Goal: Transaction & Acquisition: Purchase product/service

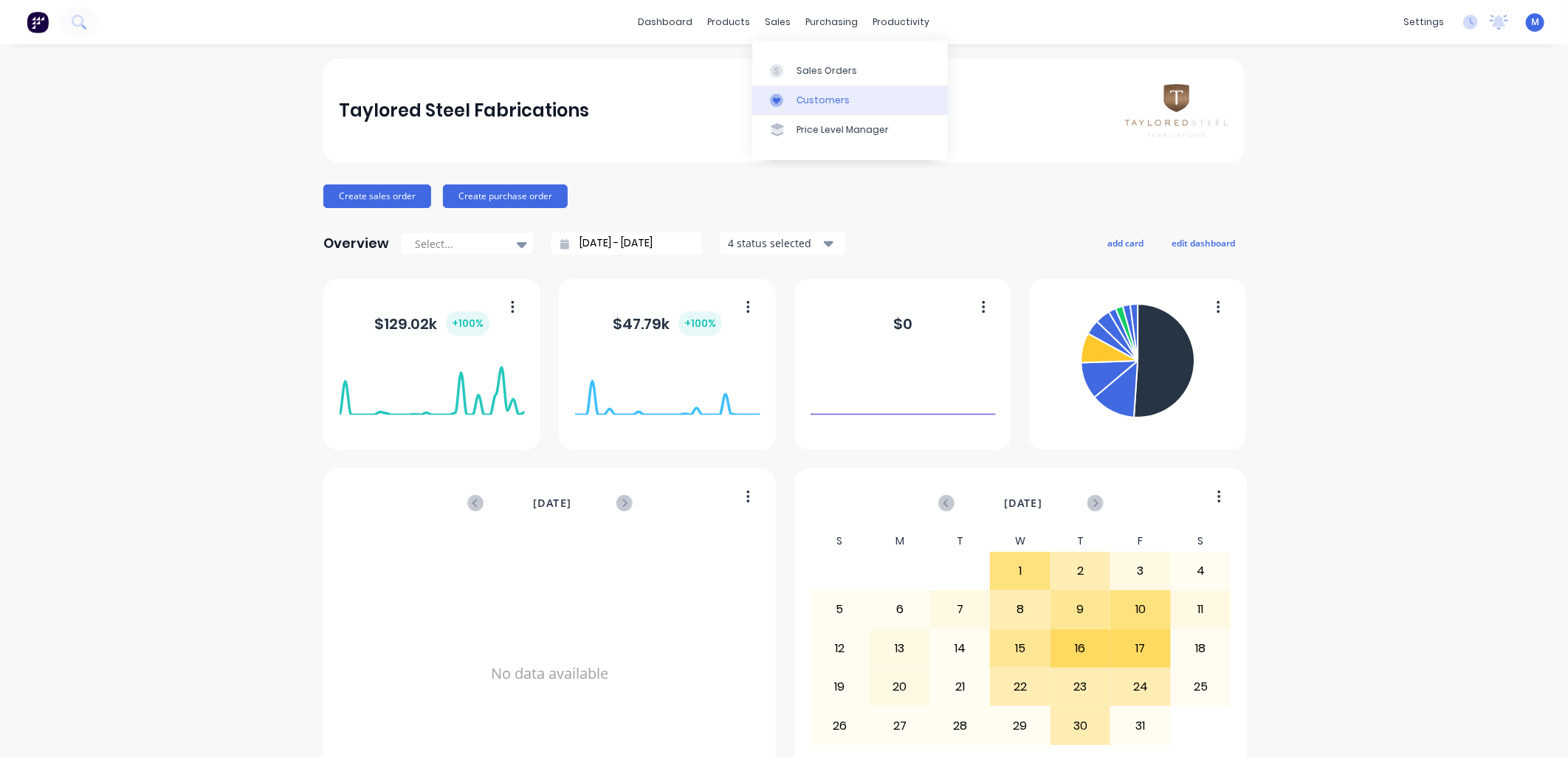
click at [815, 92] on link "Customers" at bounding box center [850, 100] width 195 height 30
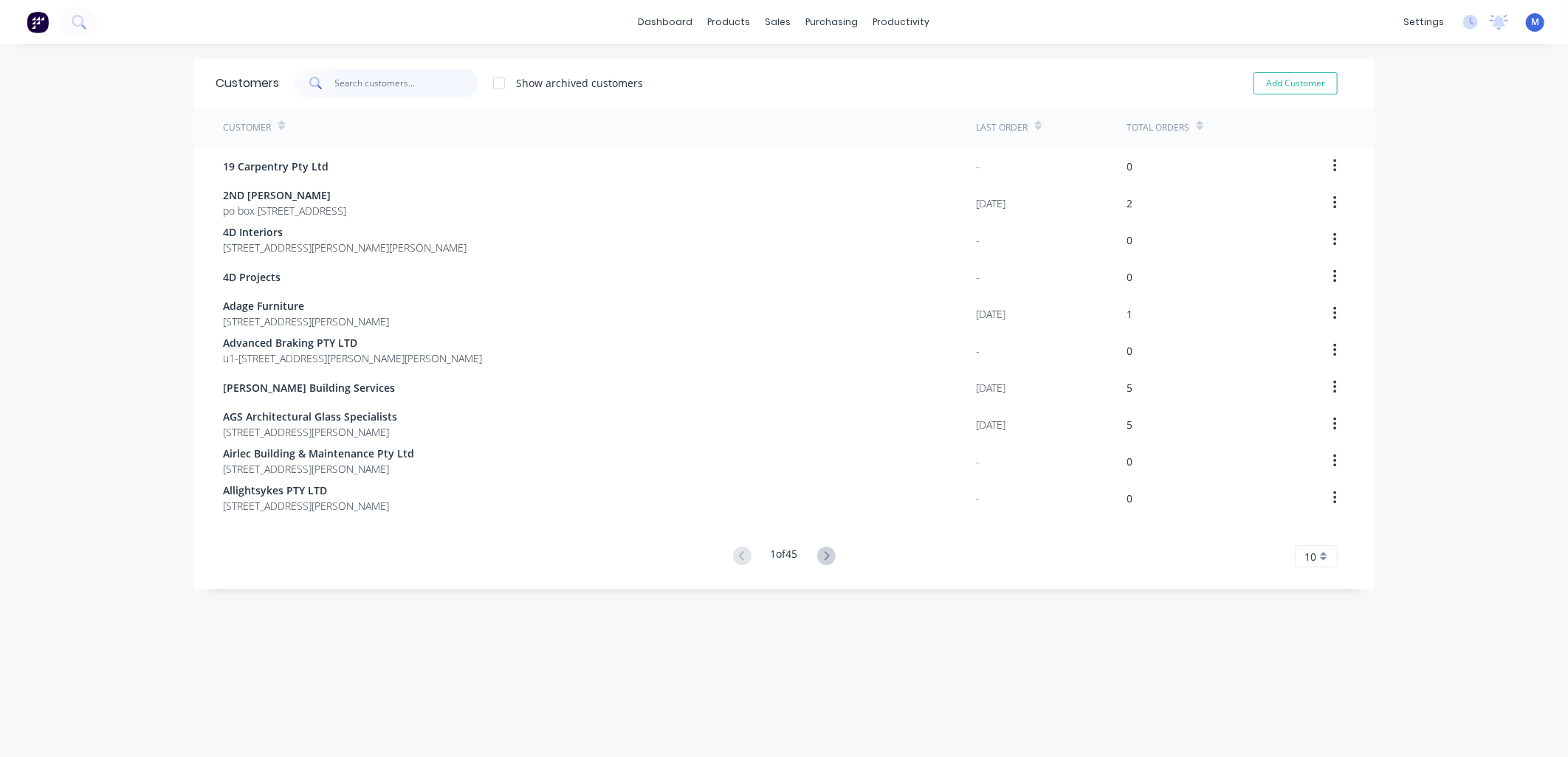
click at [377, 83] on input "text" at bounding box center [406, 84] width 144 height 30
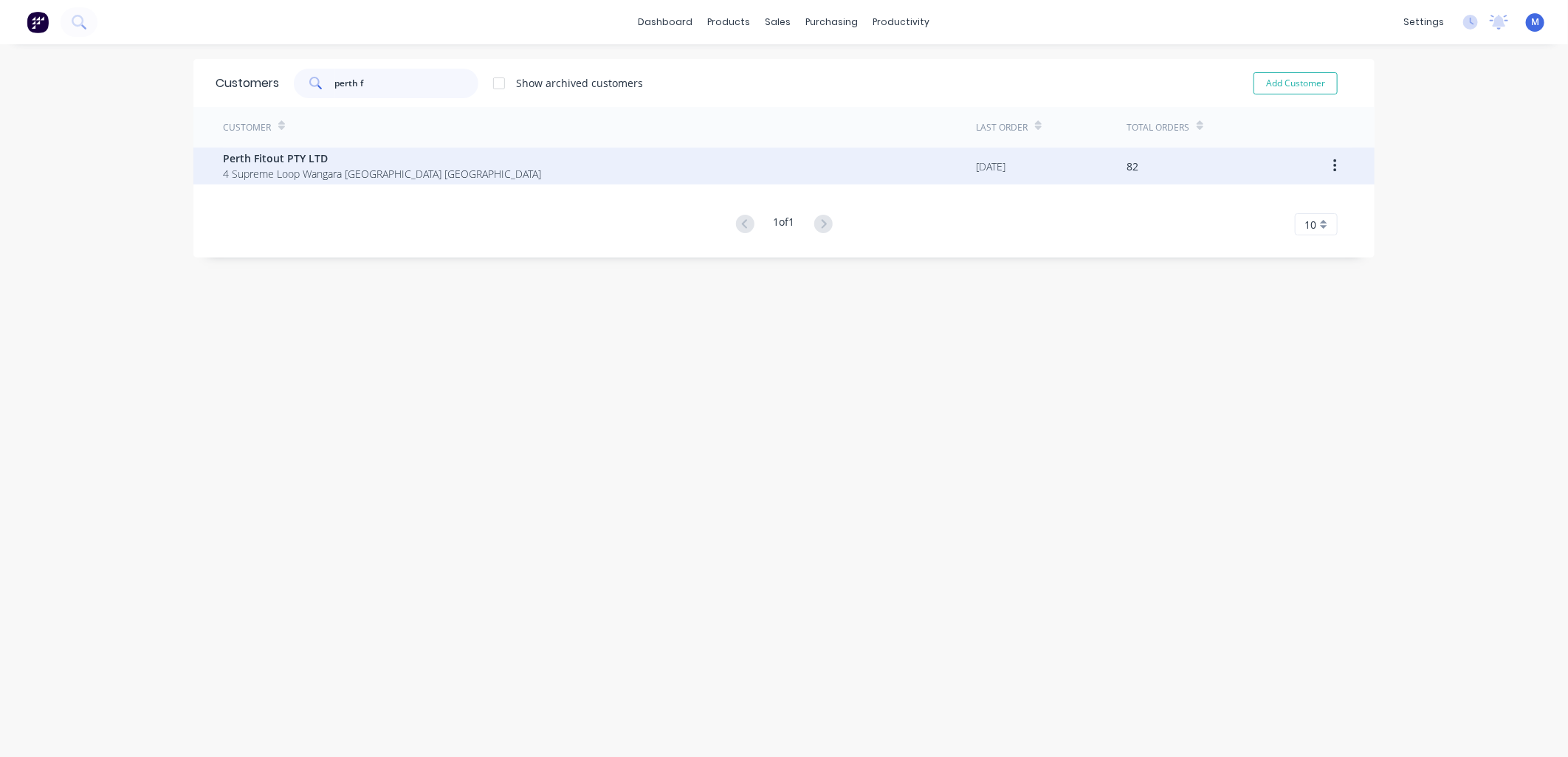
type input "perth f"
click at [263, 174] on span "4 Supreme Loop Wangara [GEOGRAPHIC_DATA] [GEOGRAPHIC_DATA]" at bounding box center [382, 173] width 318 height 16
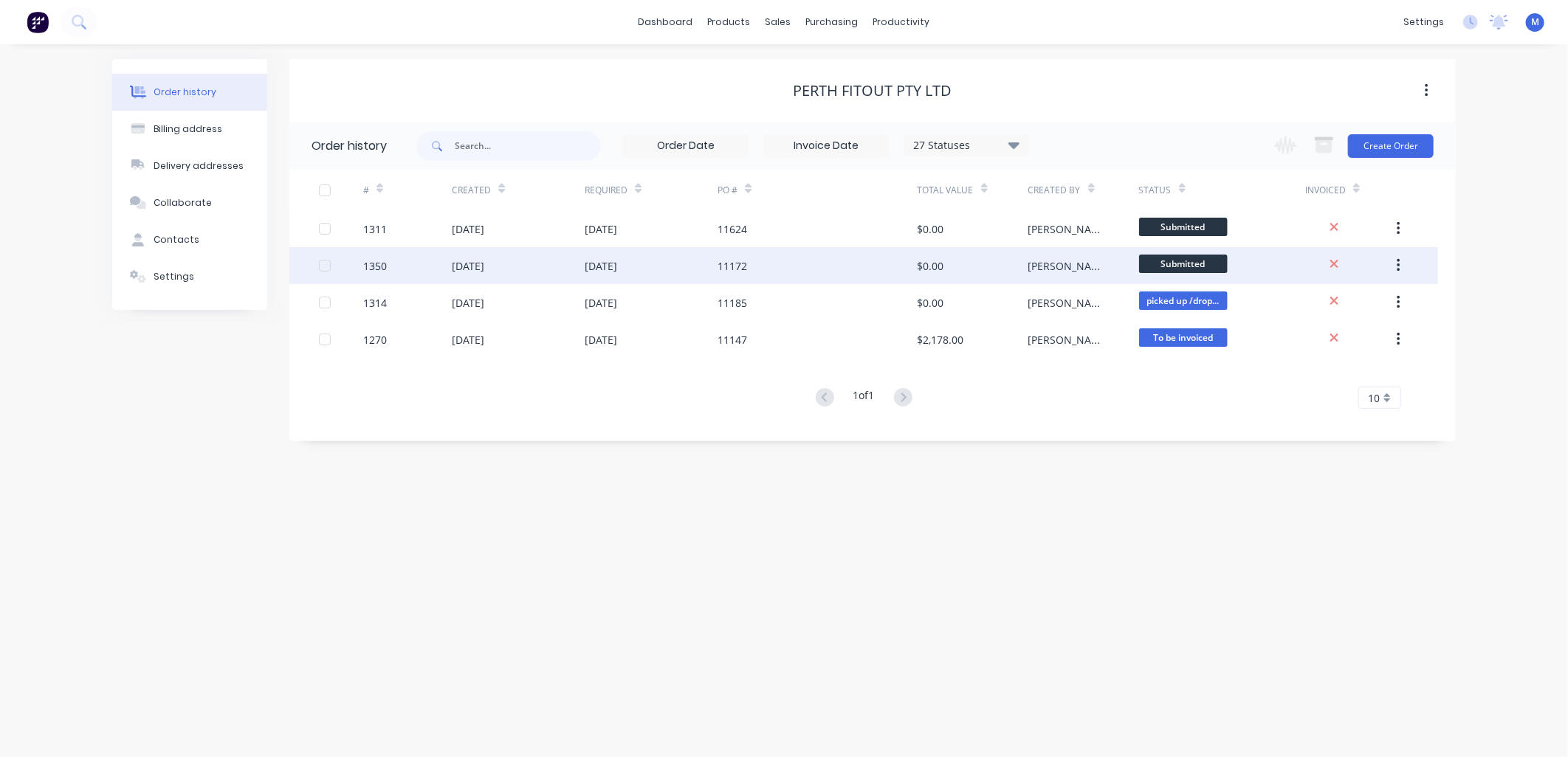
click at [1037, 267] on div "[PERSON_NAME]" at bounding box center [1068, 266] width 81 height 16
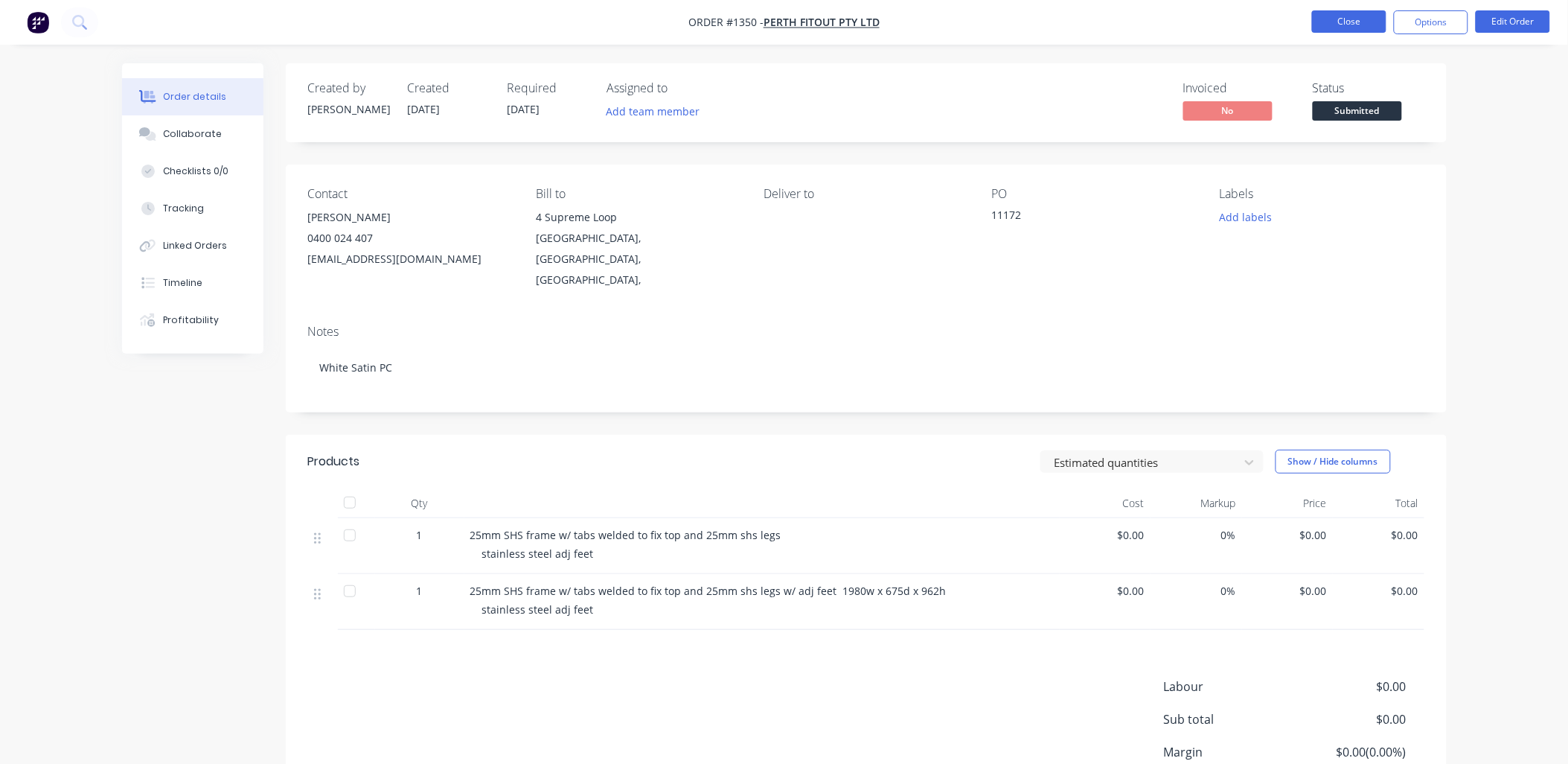
click at [1336, 21] on button "Close" at bounding box center [1350, 22] width 74 height 22
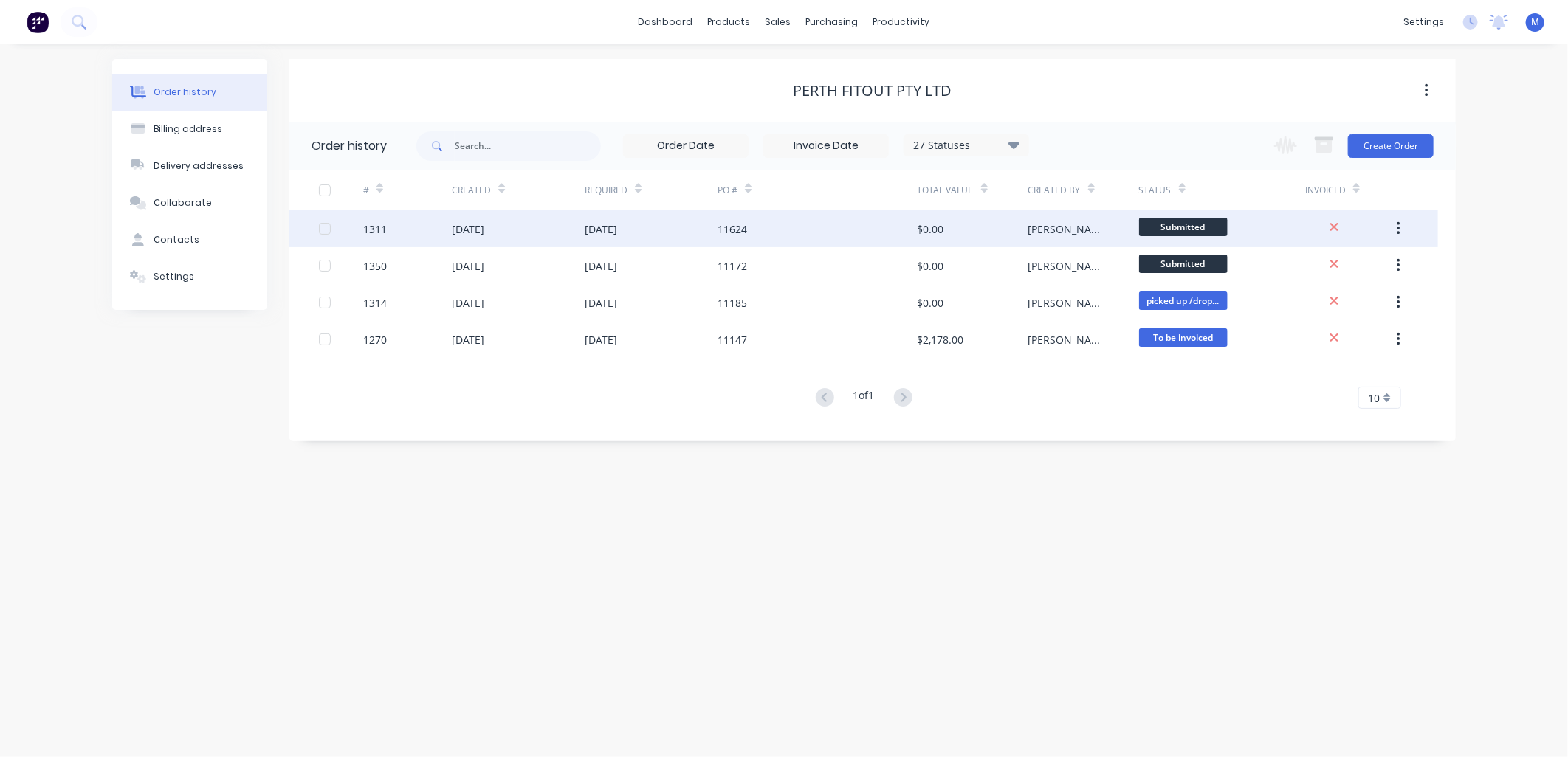
click at [1054, 233] on div "[PERSON_NAME]" at bounding box center [1083, 228] width 111 height 37
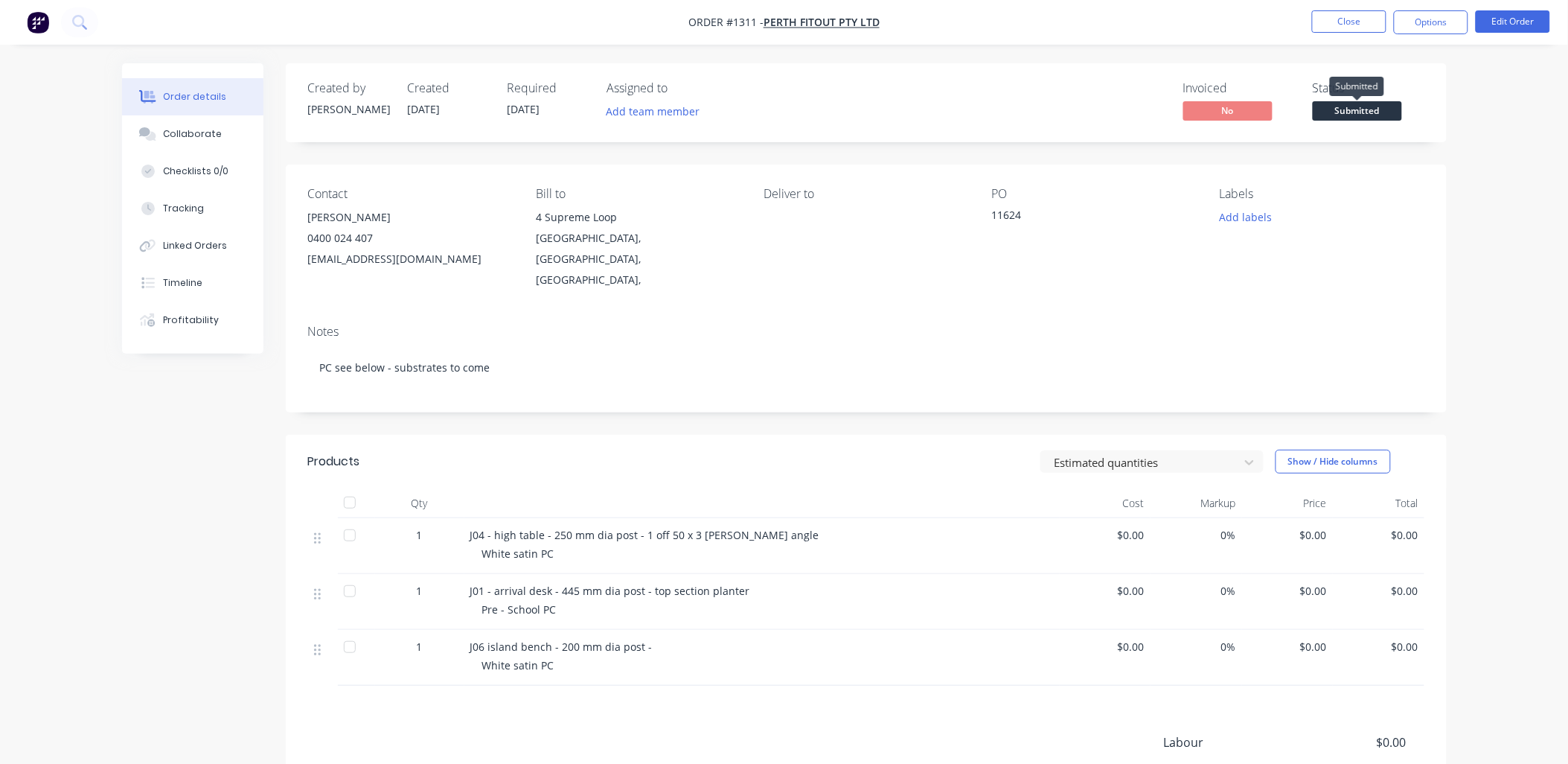
click at [1320, 109] on span "Submitted" at bounding box center [1358, 110] width 89 height 18
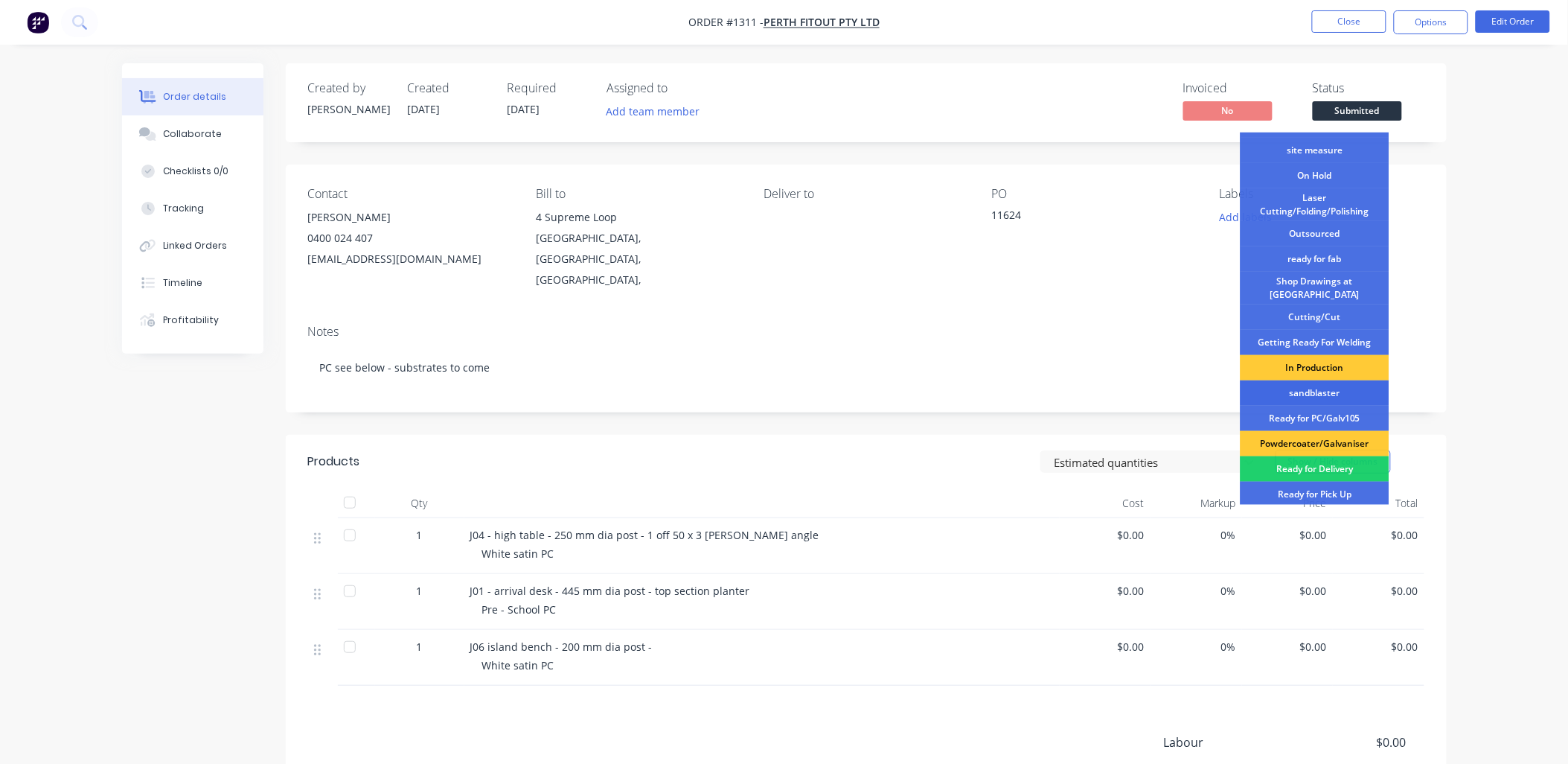
scroll to position [166, 0]
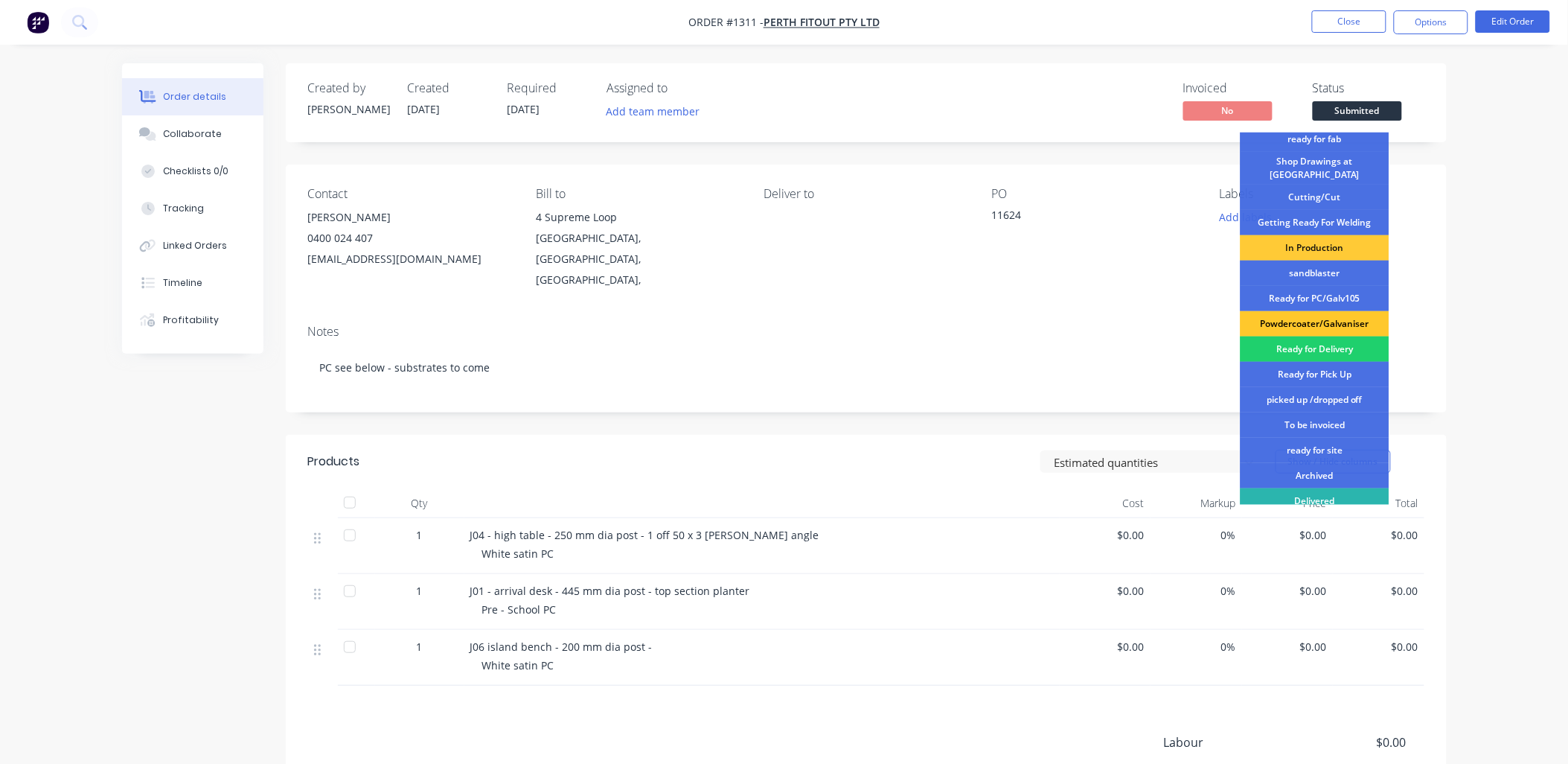
click at [1298, 311] on div "Powdercoater/Galvaniser" at bounding box center [1316, 324] width 149 height 26
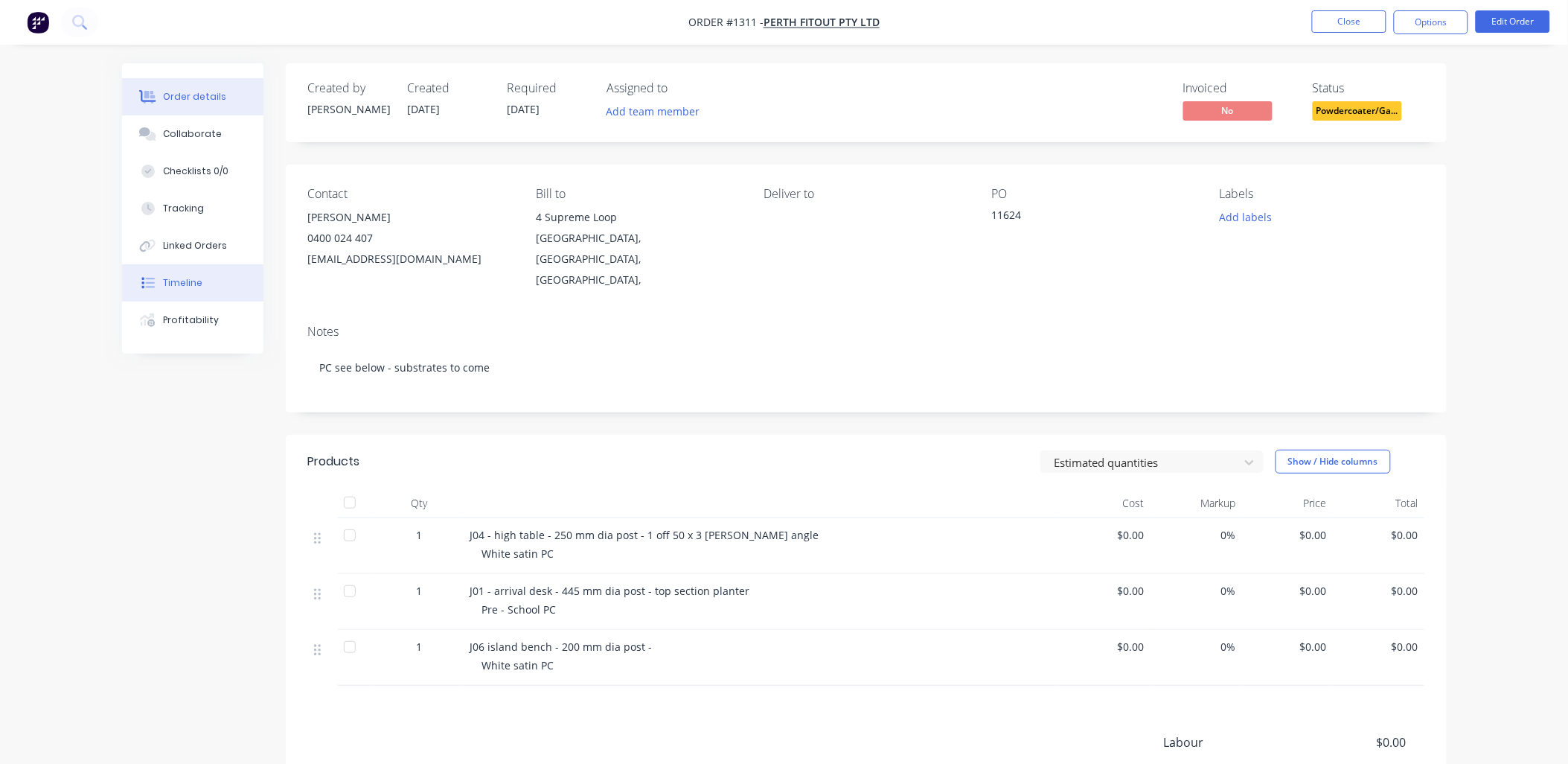
click at [190, 273] on button "Timeline" at bounding box center [193, 282] width 141 height 37
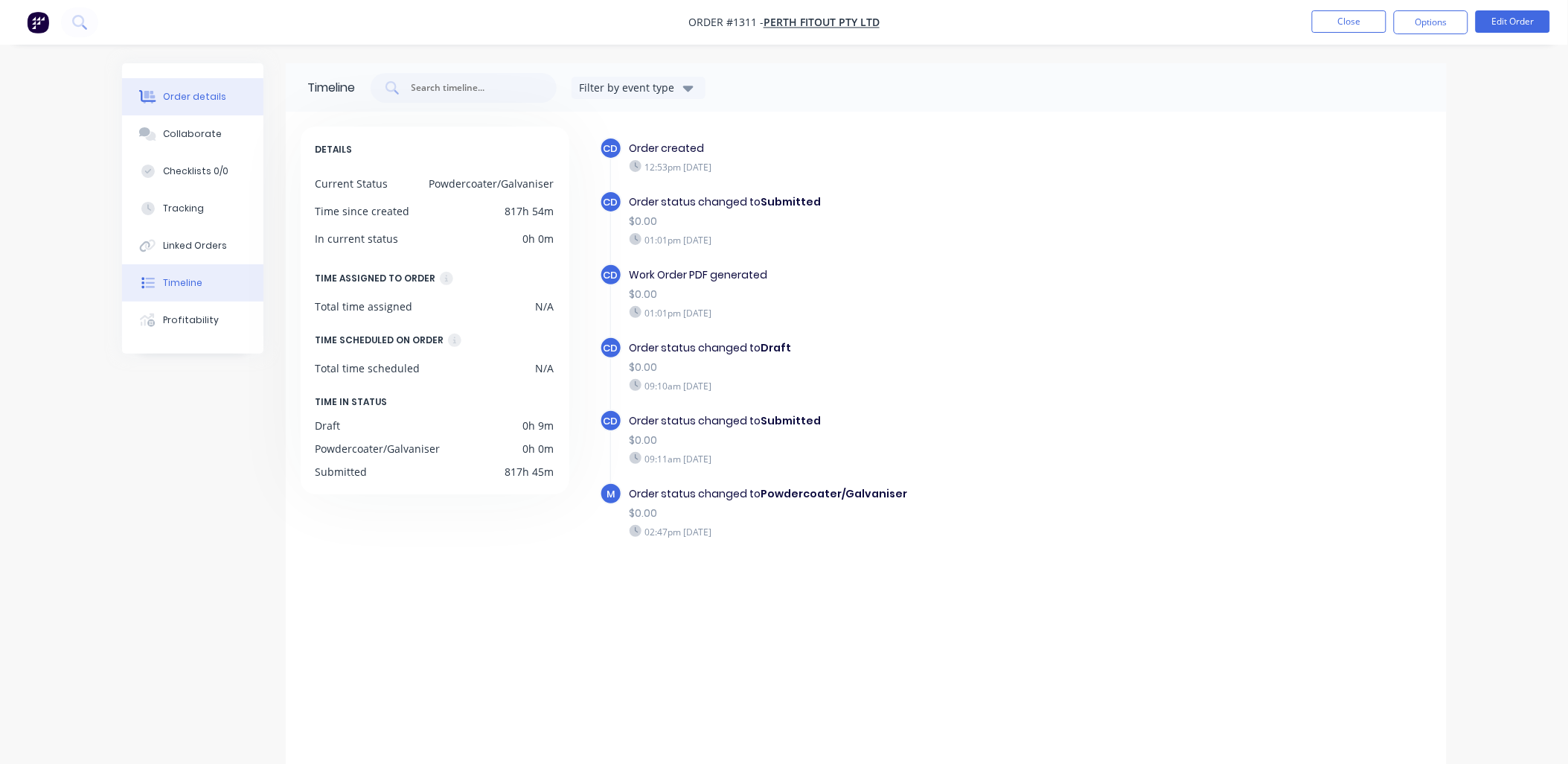
click at [201, 99] on div "Order details" at bounding box center [194, 97] width 63 height 13
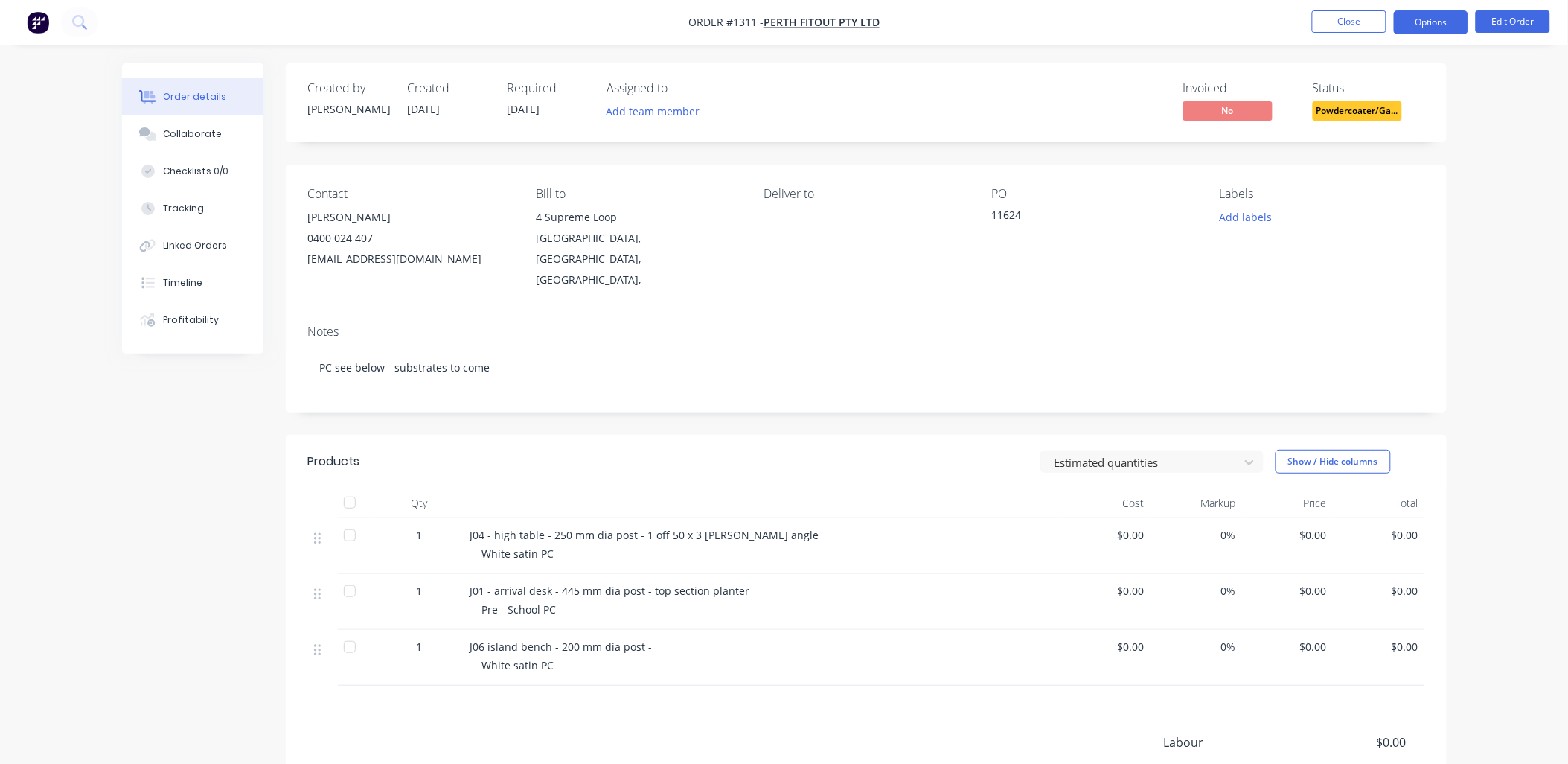
click at [1430, 21] on button "Options" at bounding box center [1431, 22] width 74 height 24
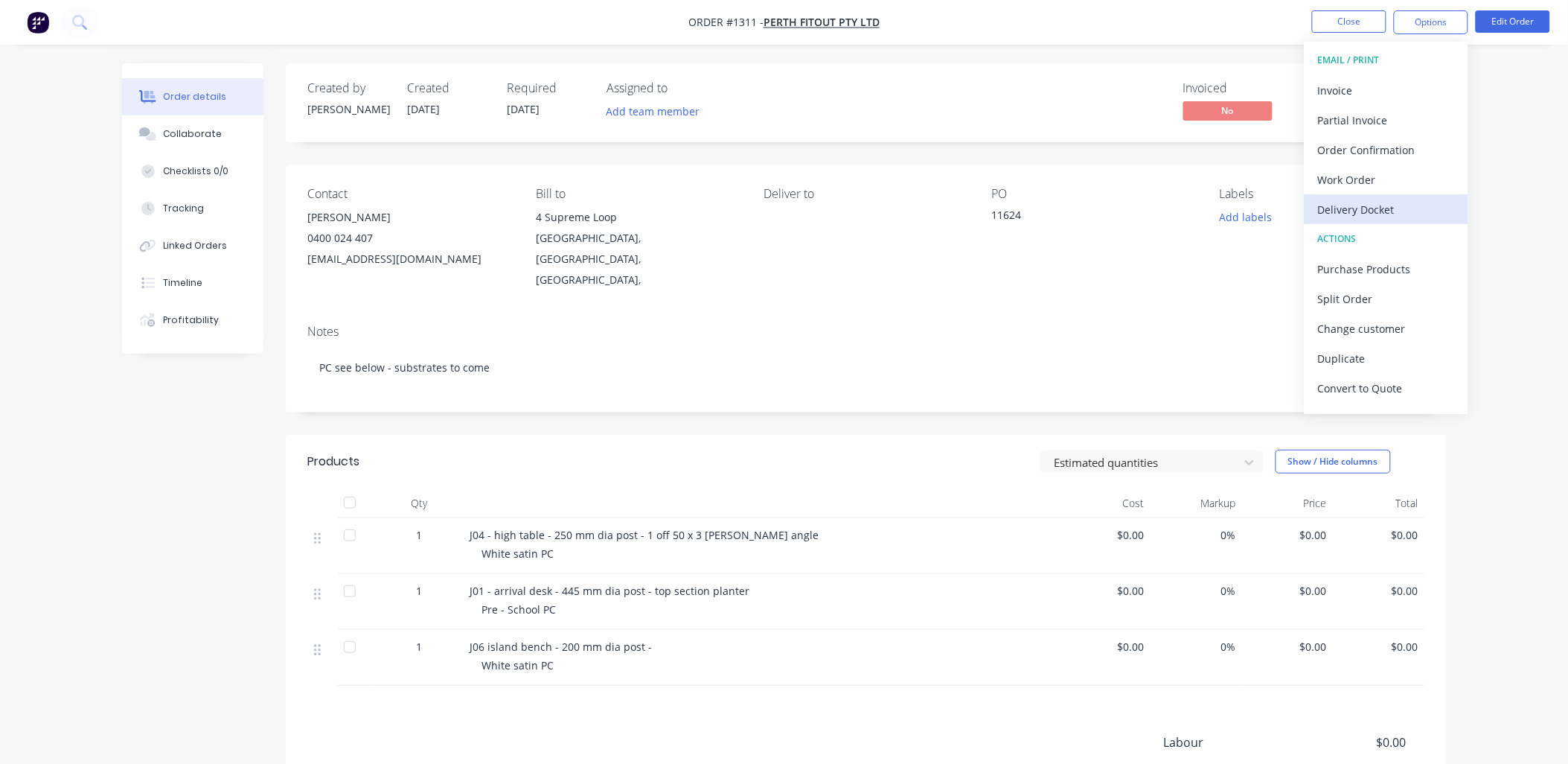
click at [1374, 203] on div "Delivery Docket" at bounding box center [1387, 209] width 137 height 22
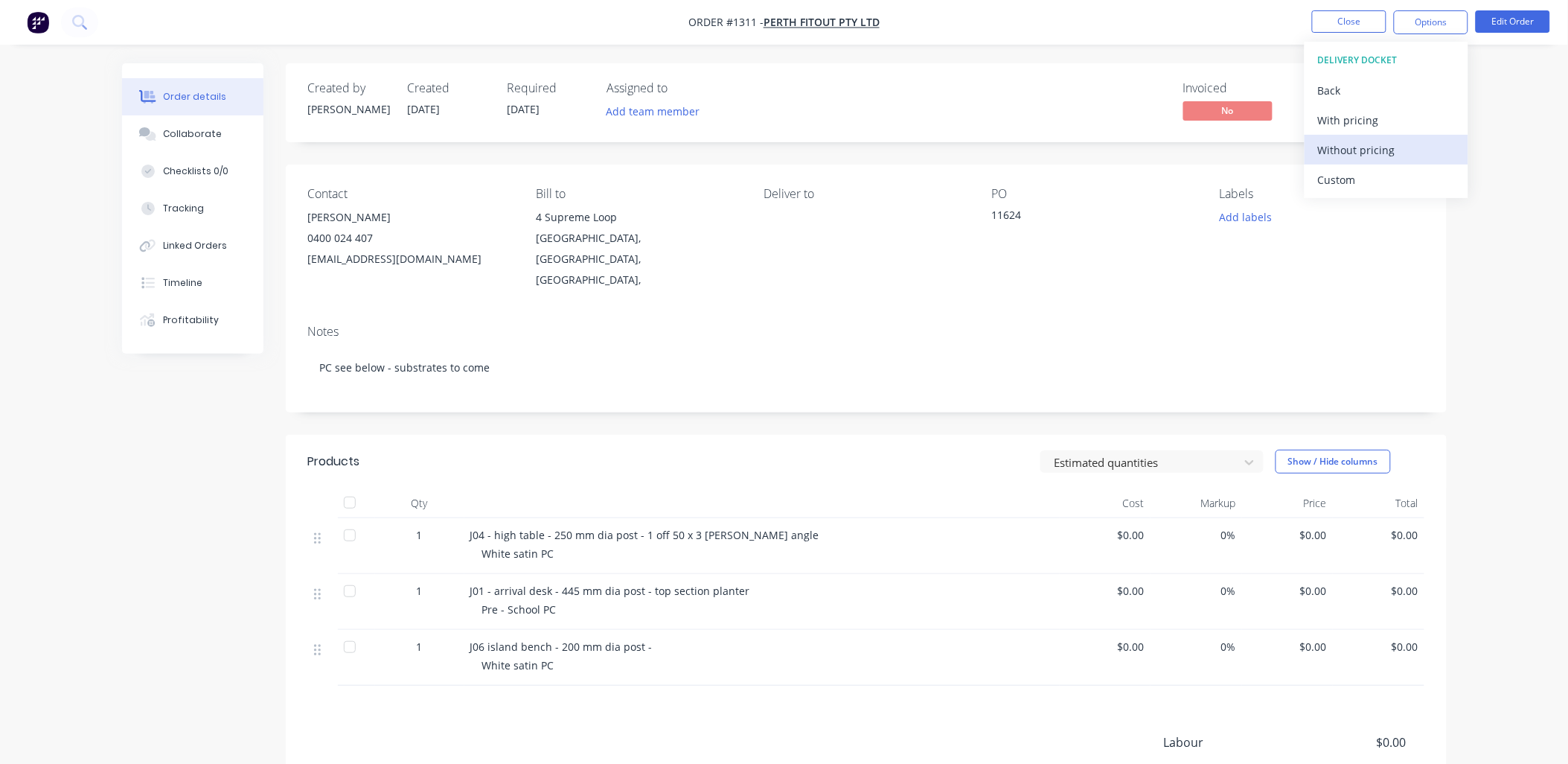
click at [1351, 152] on div "Without pricing" at bounding box center [1387, 150] width 137 height 22
click at [1231, 271] on div "Contact [PERSON_NAME] [PHONE_NUMBER] [EMAIL_ADDRESS][DOMAIN_NAME] Bill to 4 Sup…" at bounding box center [866, 238] width 1161 height 148
click at [1508, 12] on button "Edit Order" at bounding box center [1513, 22] width 74 height 22
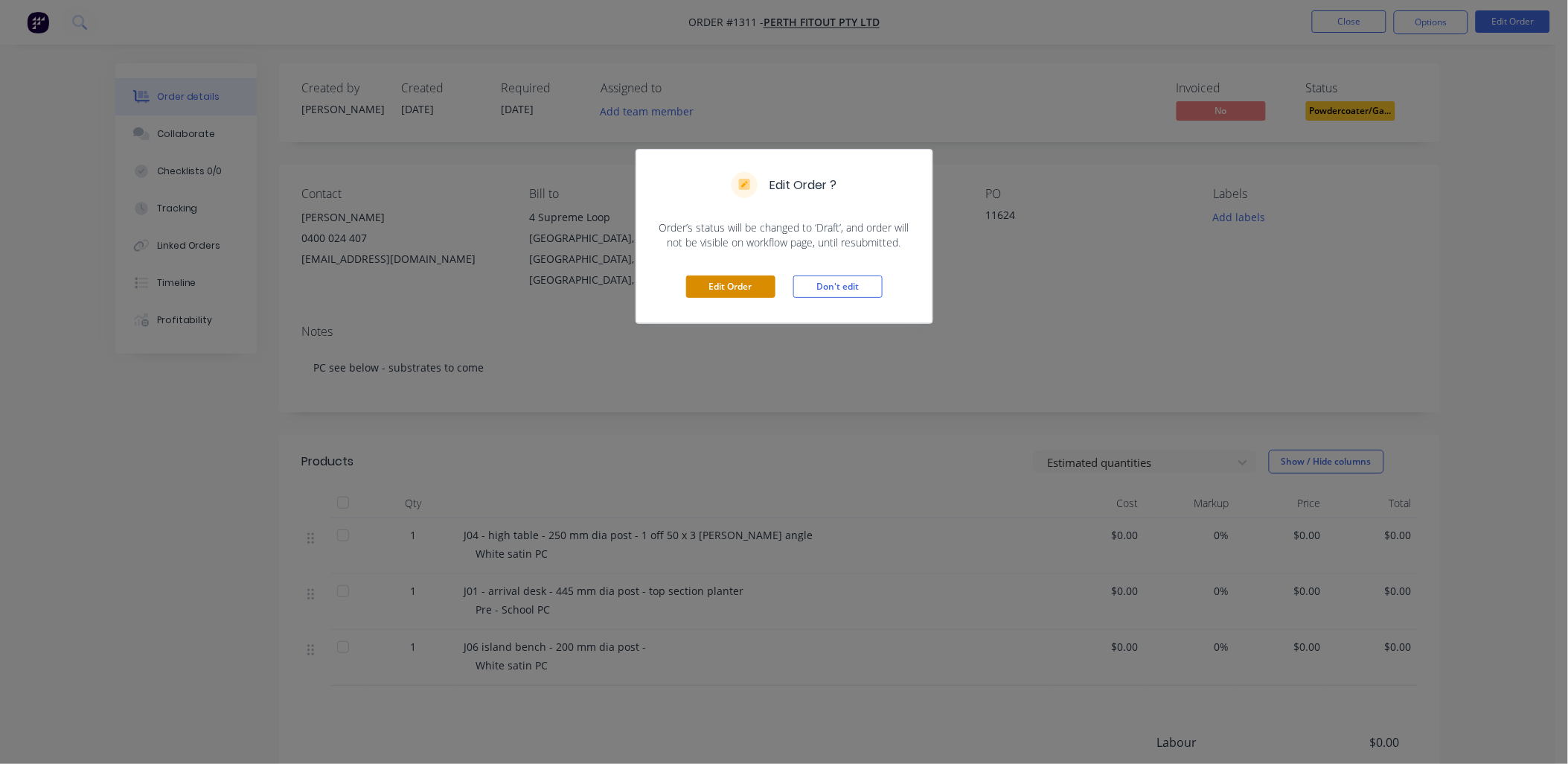
click at [746, 286] on button "Edit Order" at bounding box center [731, 286] width 89 height 22
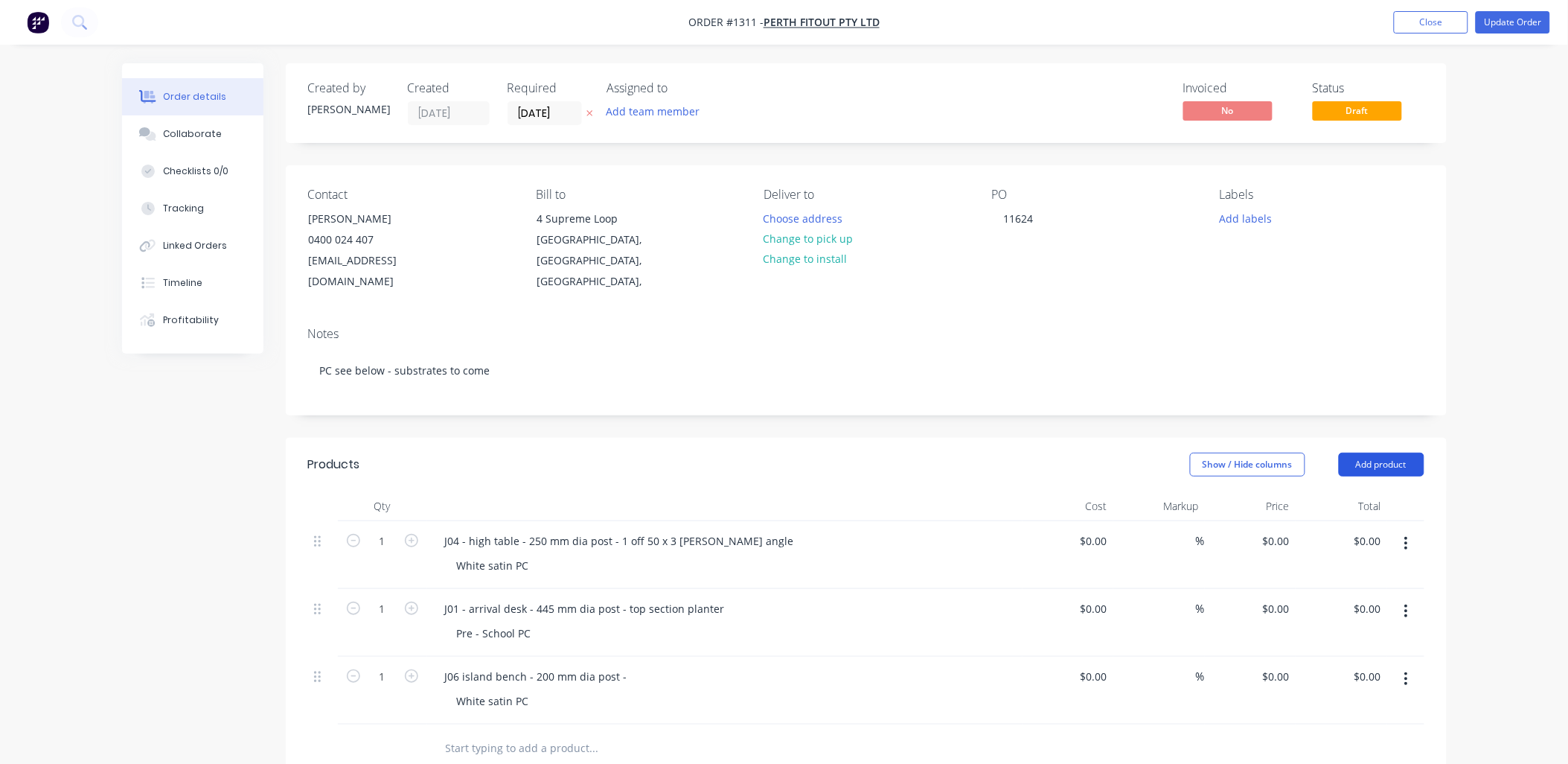
click at [1384, 453] on button "Add product" at bounding box center [1381, 464] width 85 height 24
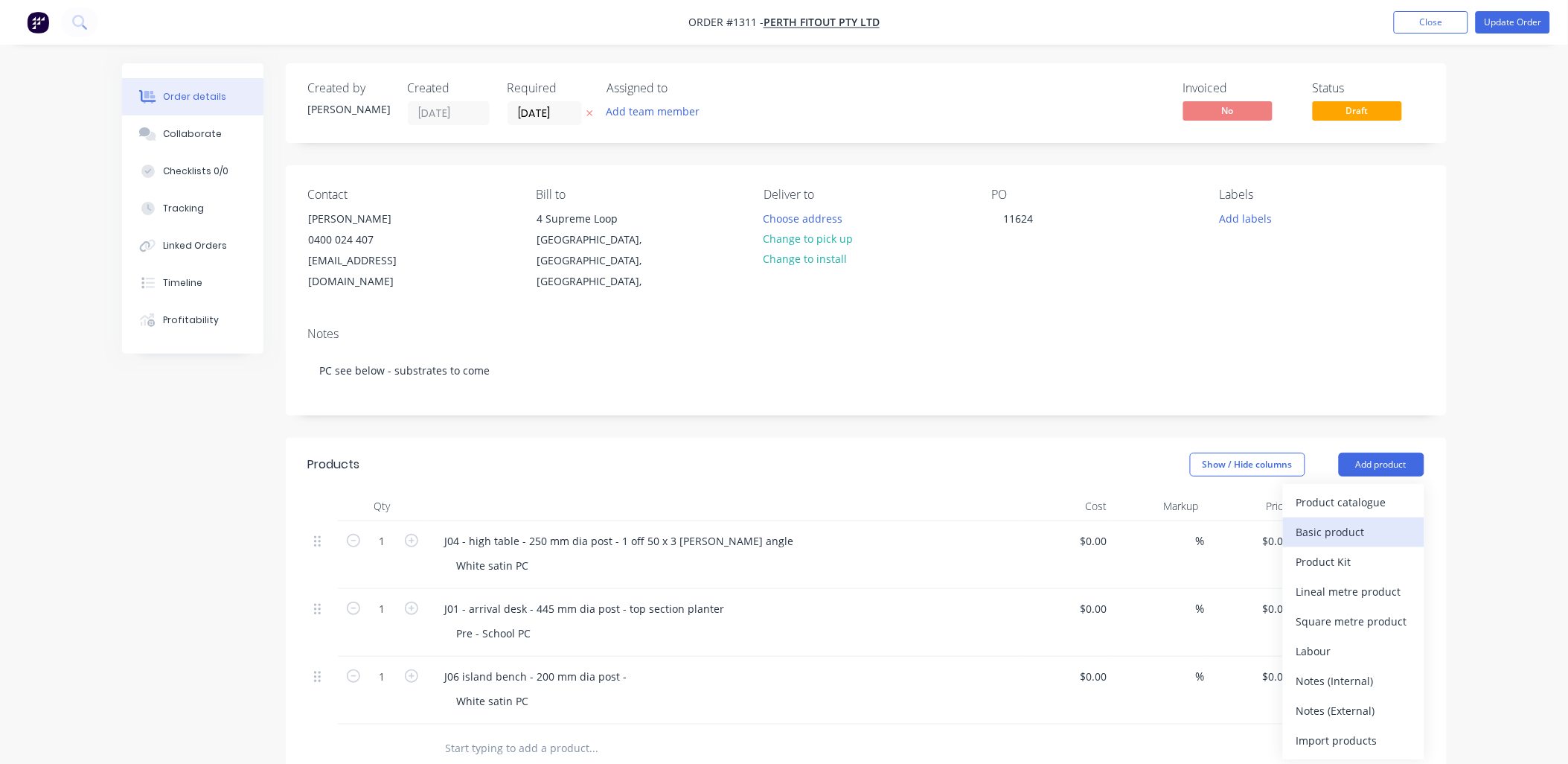
click at [1330, 521] on div "Basic product" at bounding box center [1354, 532] width 115 height 22
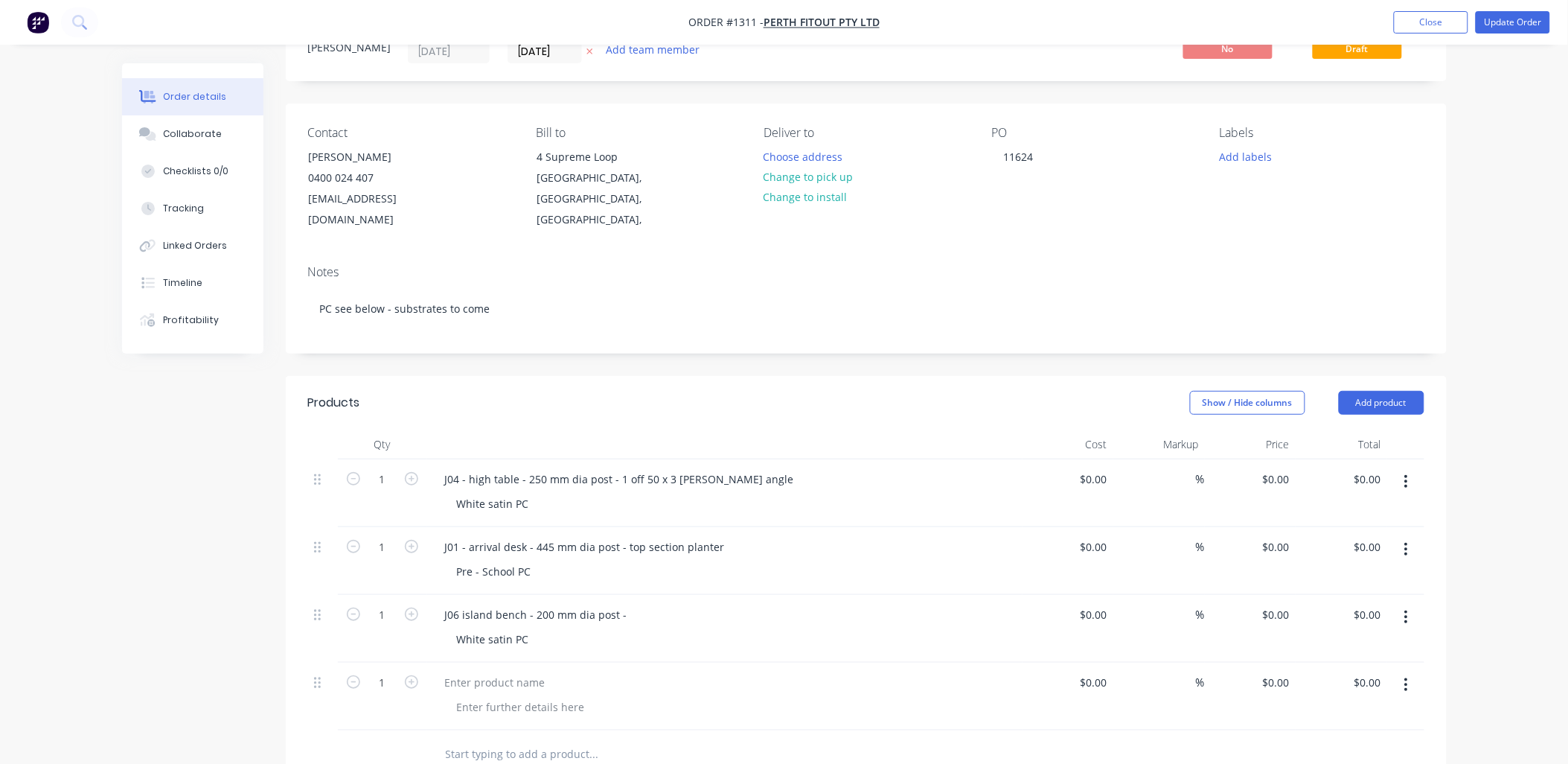
scroll to position [166, 0]
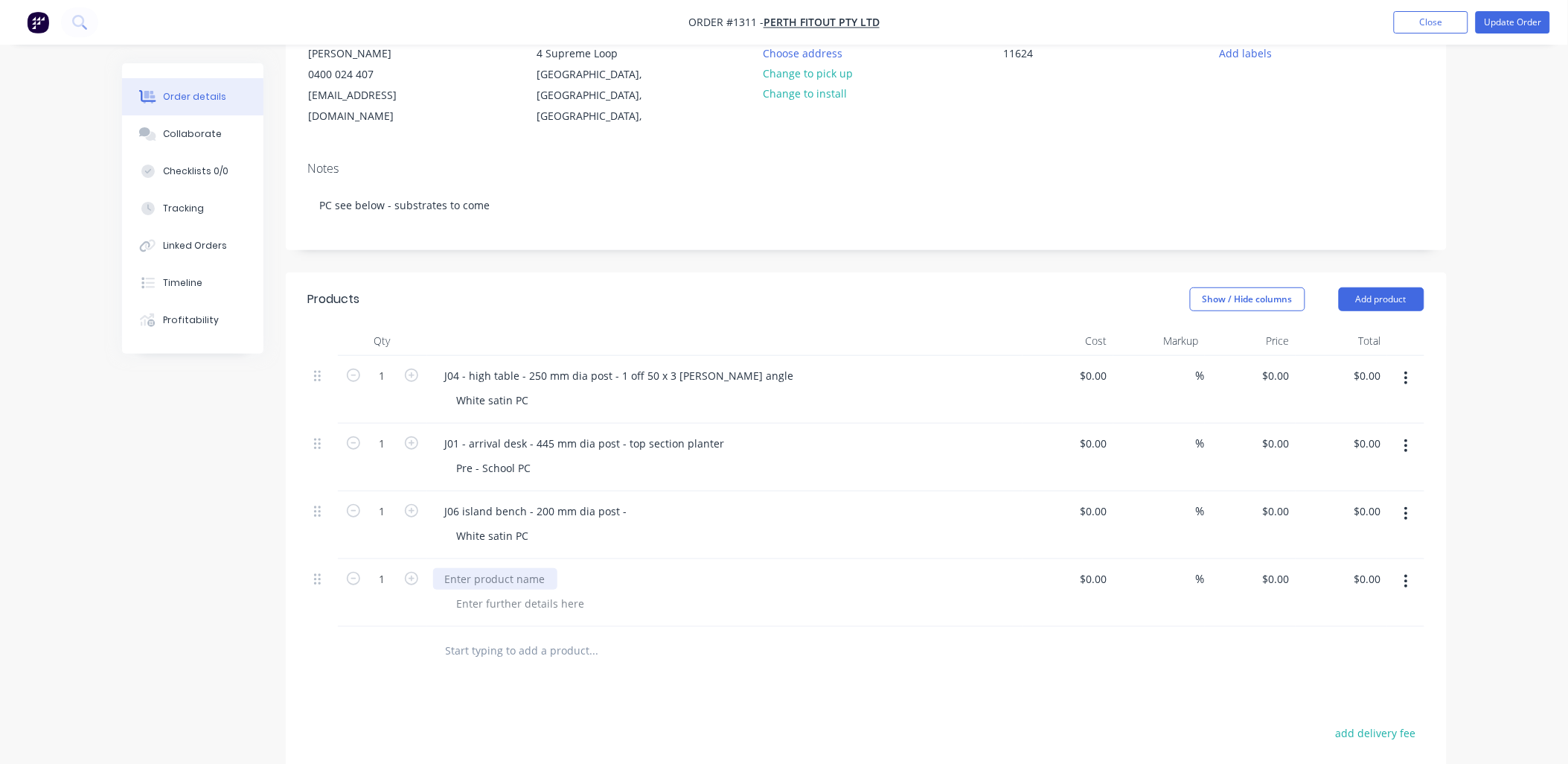
click at [452, 568] on div at bounding box center [496, 579] width 124 height 22
click at [458, 593] on div at bounding box center [521, 603] width 152 height 22
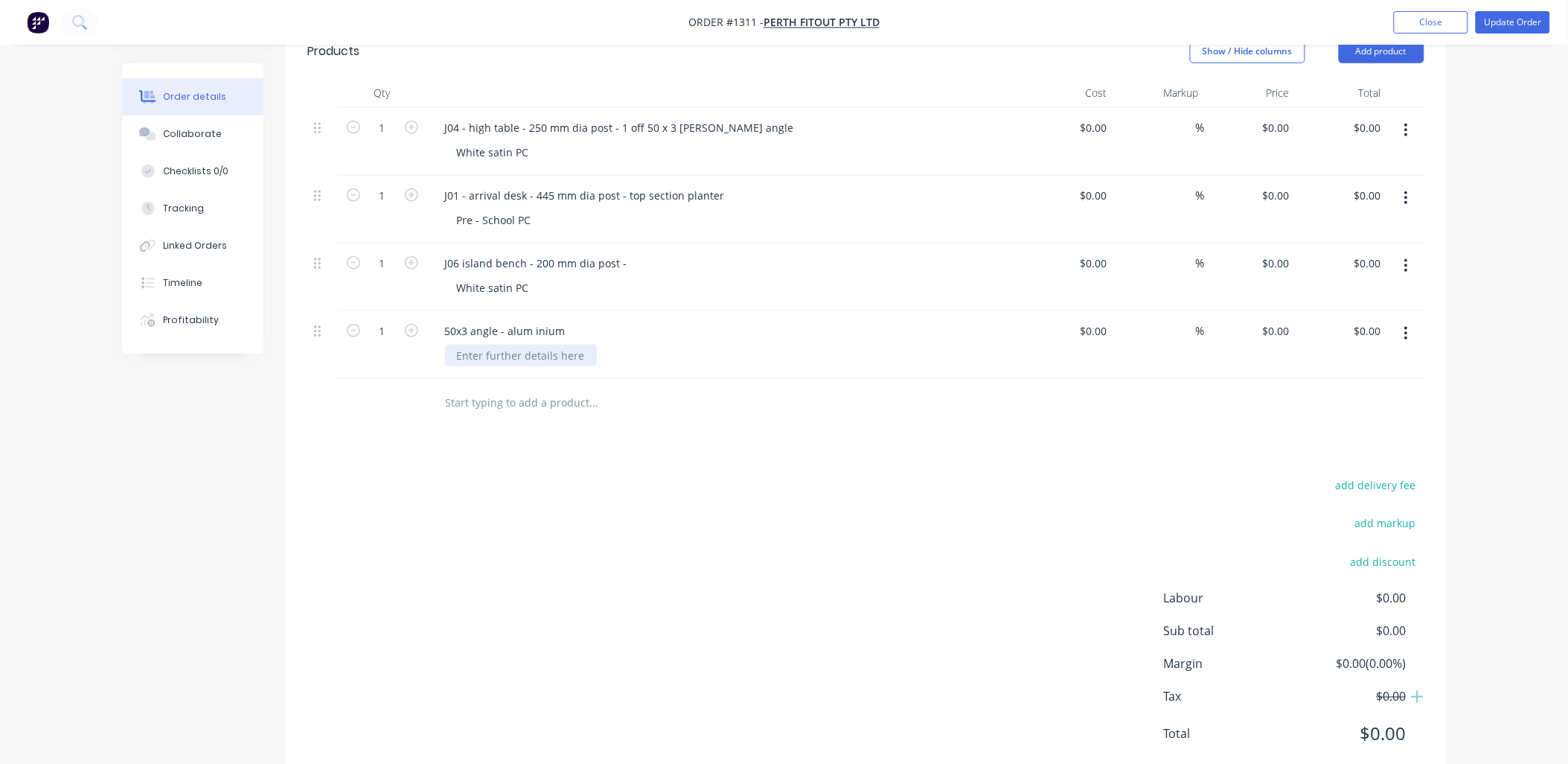
scroll to position [435, 0]
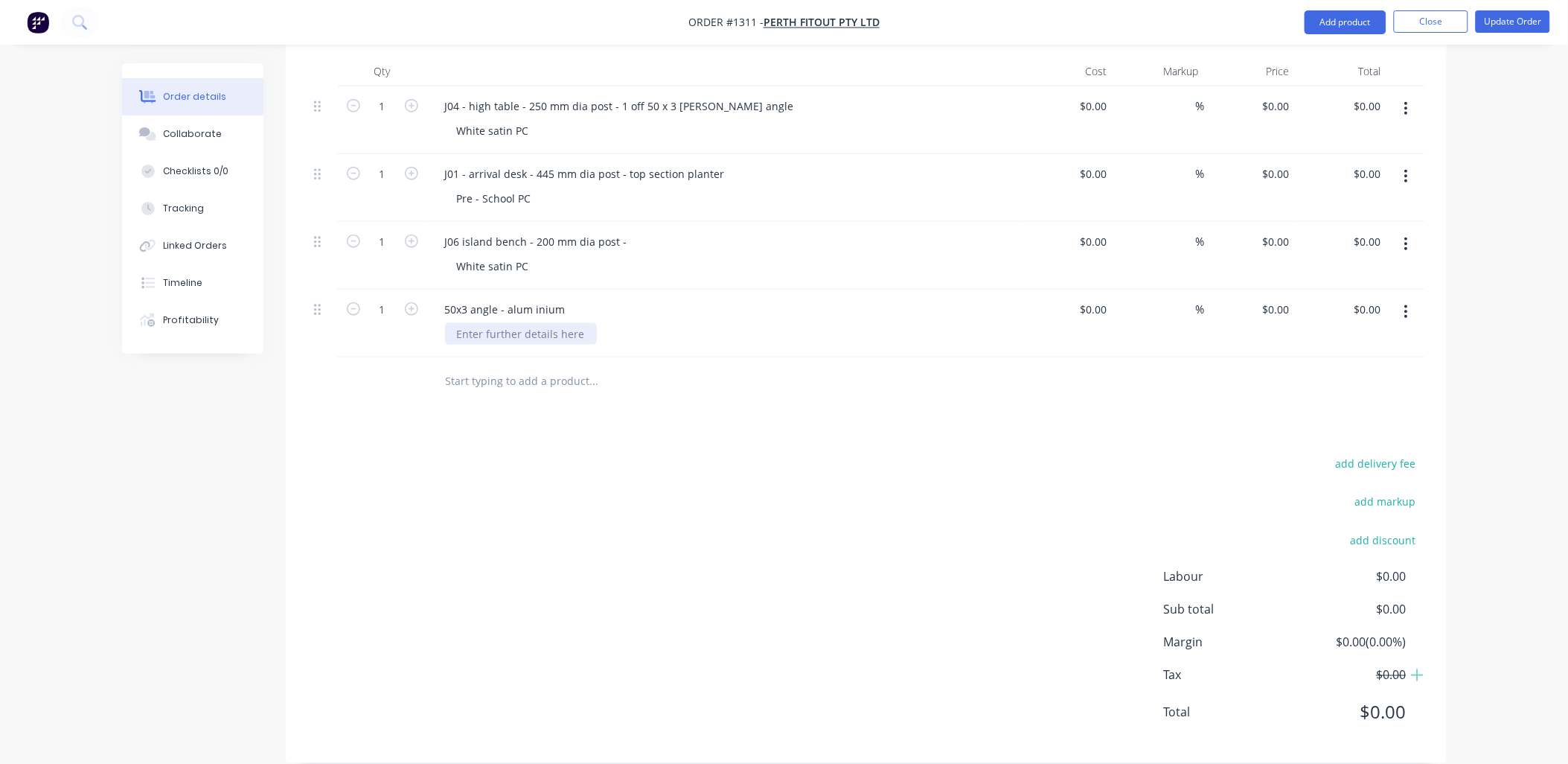
click at [534, 323] on div at bounding box center [521, 334] width 152 height 22
click at [644, 323] on div "2300mm long" at bounding box center [731, 334] width 572 height 22
click at [407, 167] on icon "button" at bounding box center [411, 174] width 13 height 13
click at [535, 299] on div "50x3 angle - alum inium" at bounding box center [506, 310] width 145 height 22
click at [531, 299] on div "50x3 angle - alum inium" at bounding box center [506, 310] width 145 height 22
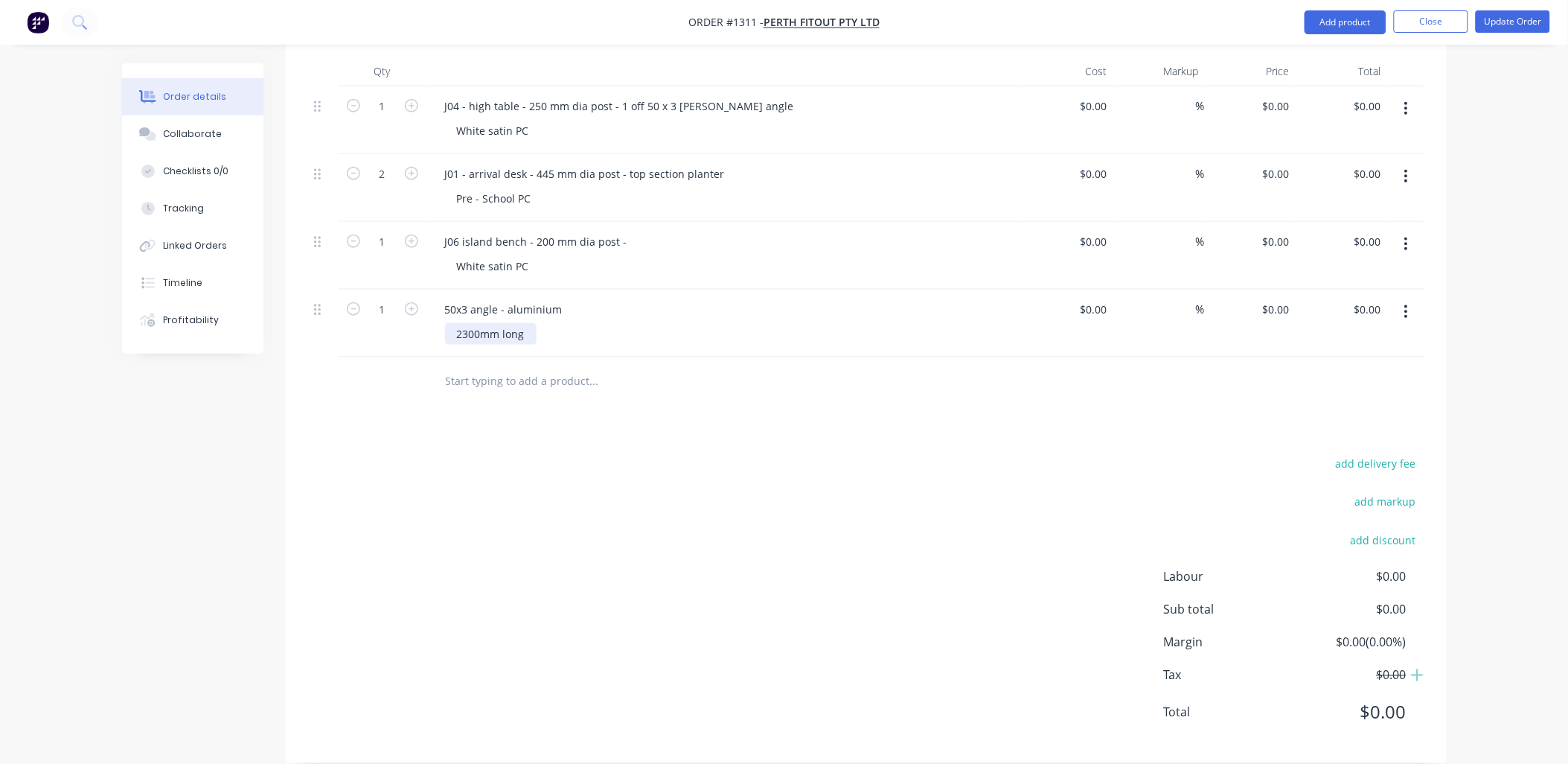
click at [530, 323] on div "2300mm long" at bounding box center [491, 334] width 92 height 22
click at [628, 374] on input "text" at bounding box center [594, 382] width 298 height 30
click at [354, 167] on icon "button" at bounding box center [353, 174] width 13 height 13
type input "1"
click at [619, 163] on div "J01 - arrival desk - 445 mm dia post - top section planter" at bounding box center [585, 174] width 304 height 22
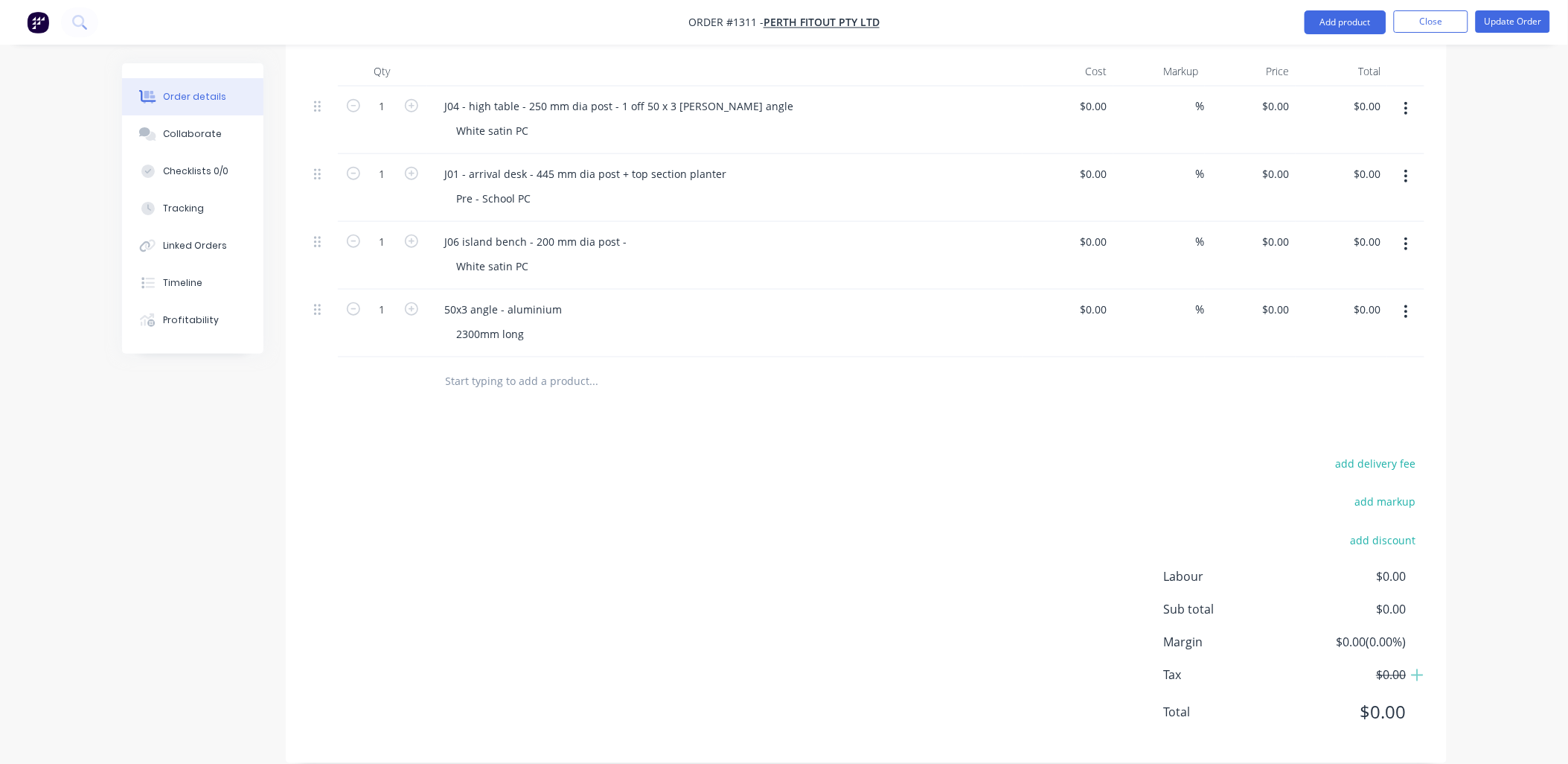
click at [702, 290] on div "50x3 angle - aluminium 2300mm long" at bounding box center [725, 324] width 596 height 68
click at [1522, 26] on button "Update Order" at bounding box center [1513, 22] width 74 height 22
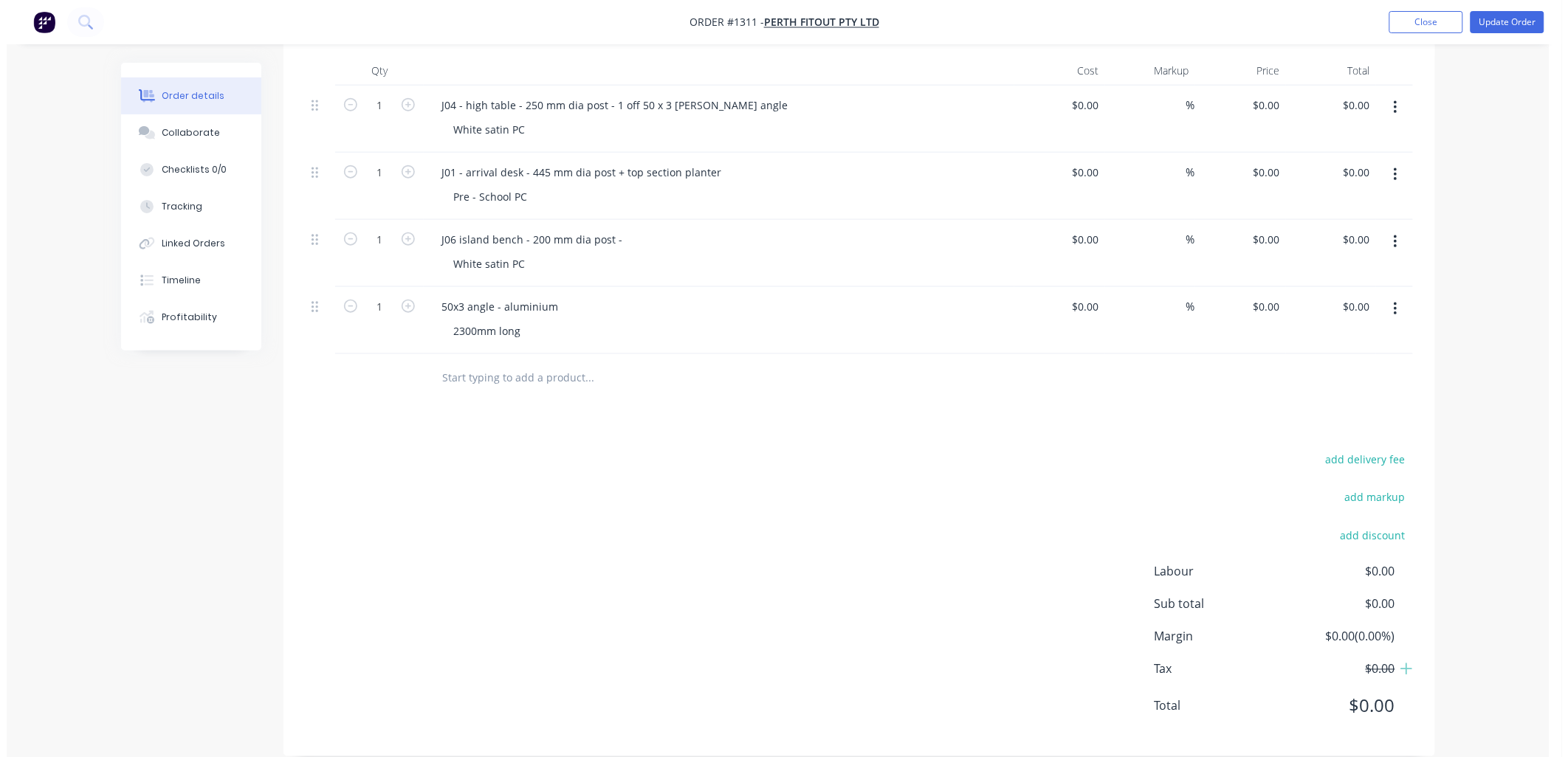
scroll to position [0, 0]
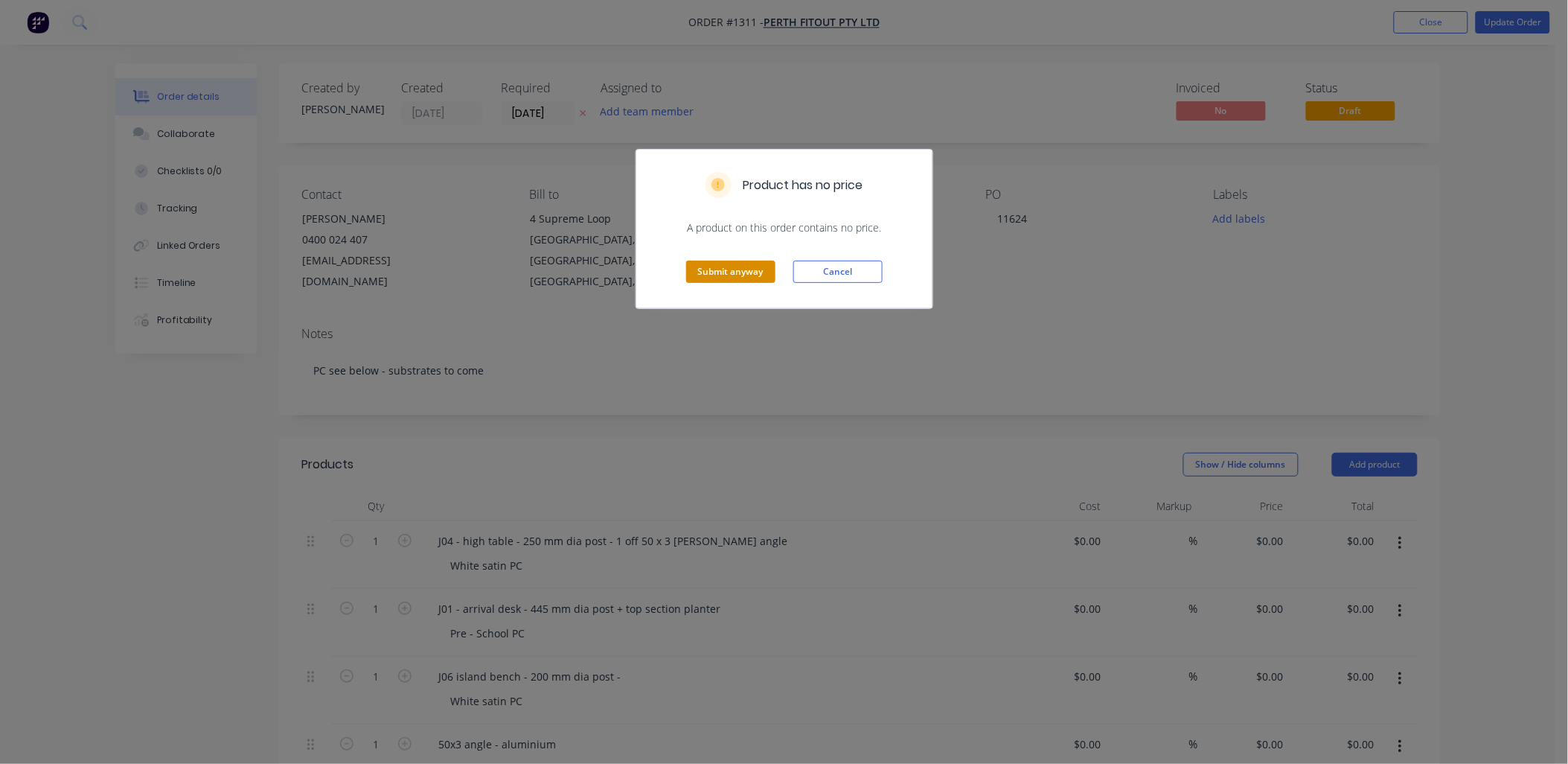
click at [721, 262] on button "Submit anyway" at bounding box center [731, 271] width 89 height 22
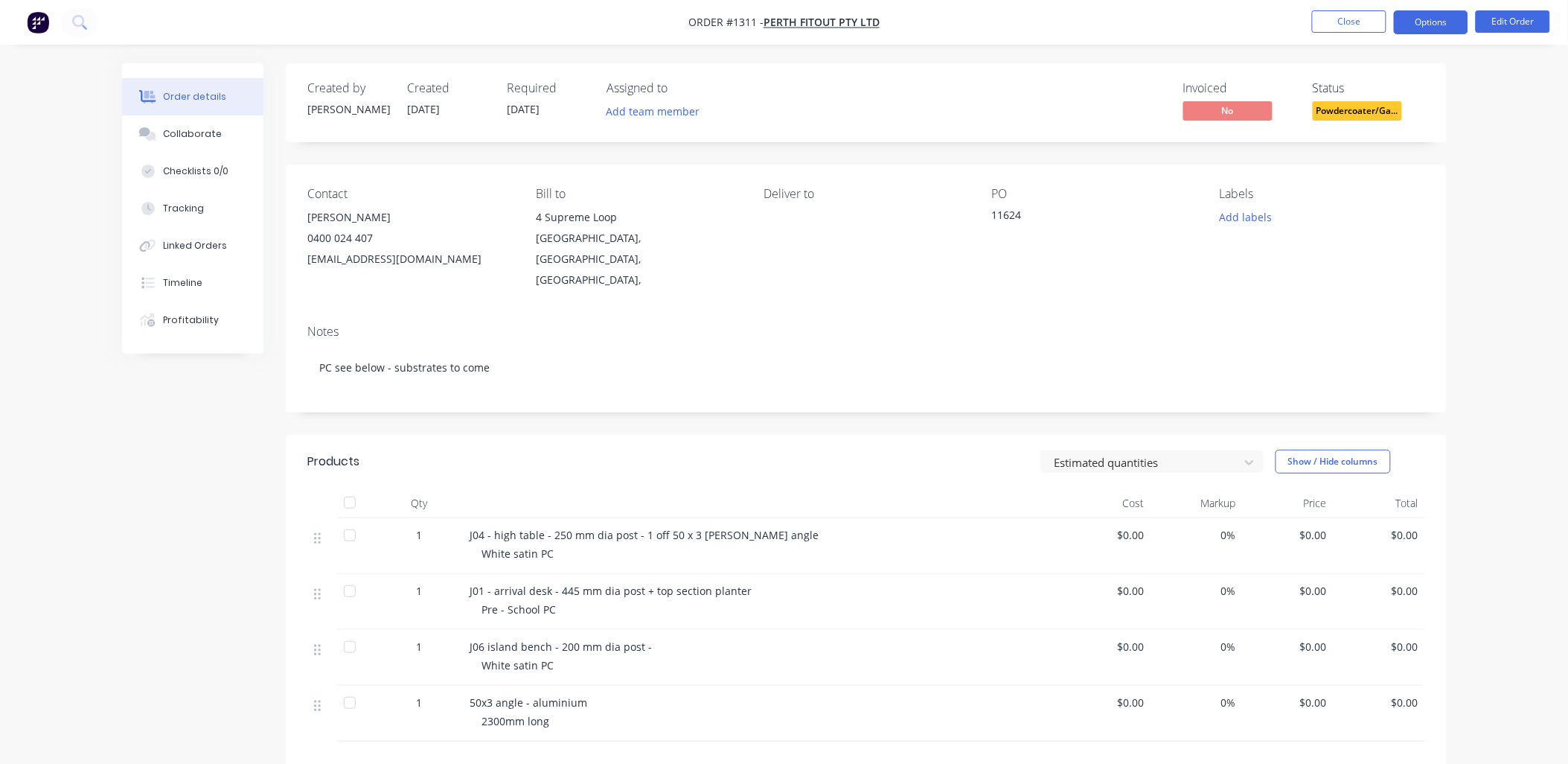
click at [1434, 25] on button "Options" at bounding box center [1431, 22] width 74 height 24
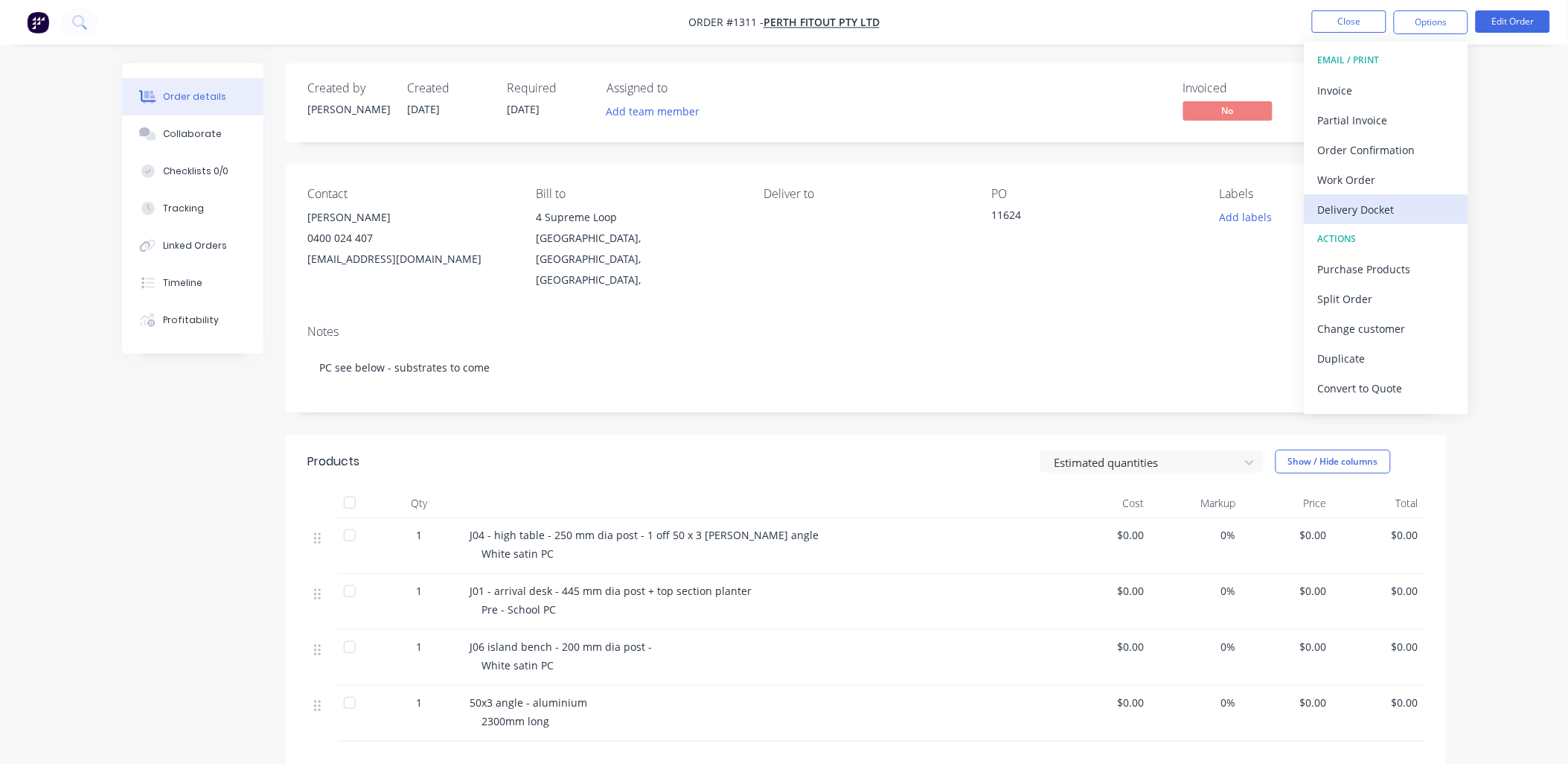
click at [1384, 203] on div "Delivery Docket" at bounding box center [1387, 209] width 137 height 22
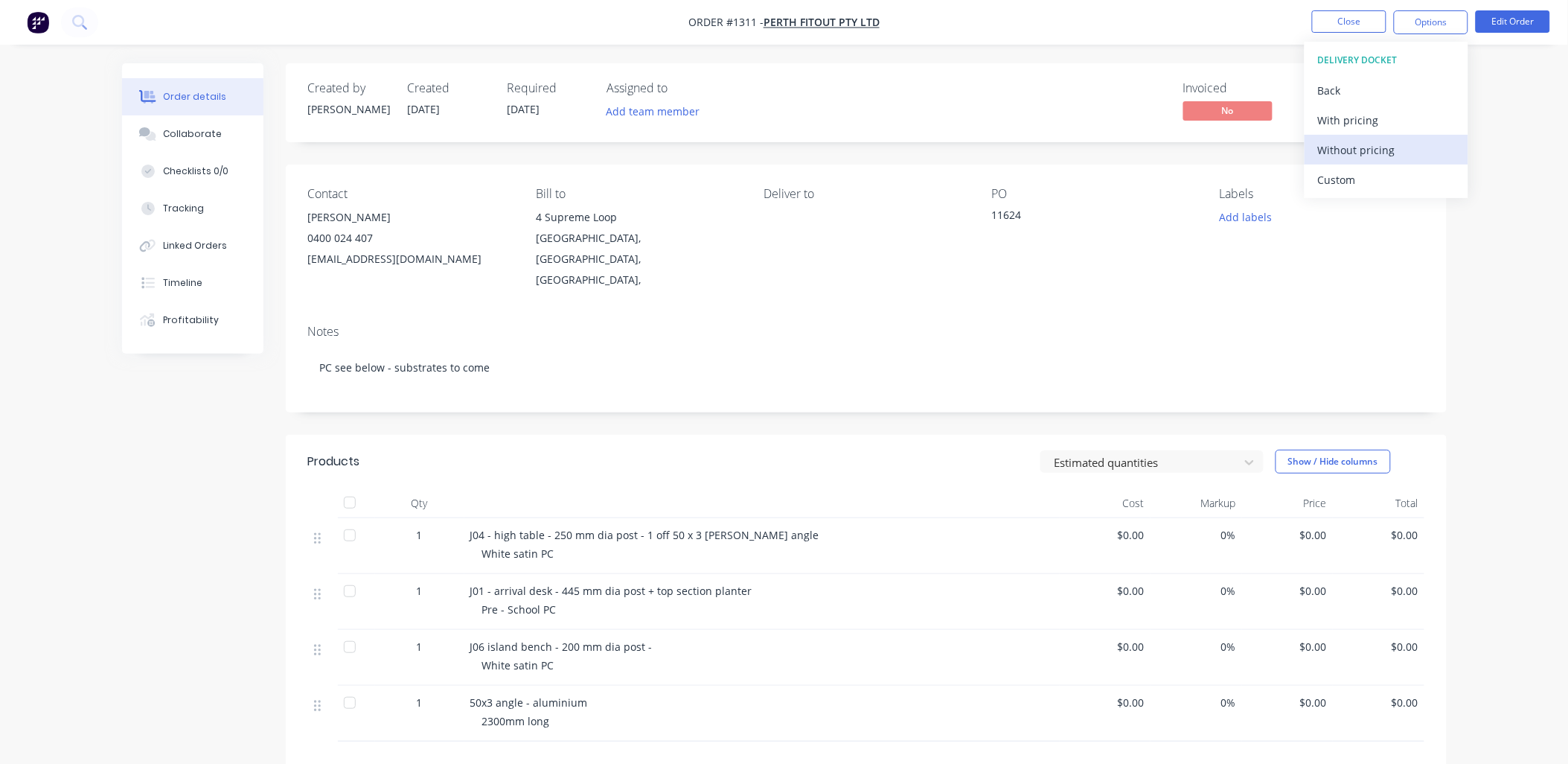
click at [1363, 151] on div "Without pricing" at bounding box center [1387, 150] width 137 height 22
click at [1319, 17] on button "Close" at bounding box center [1350, 22] width 74 height 22
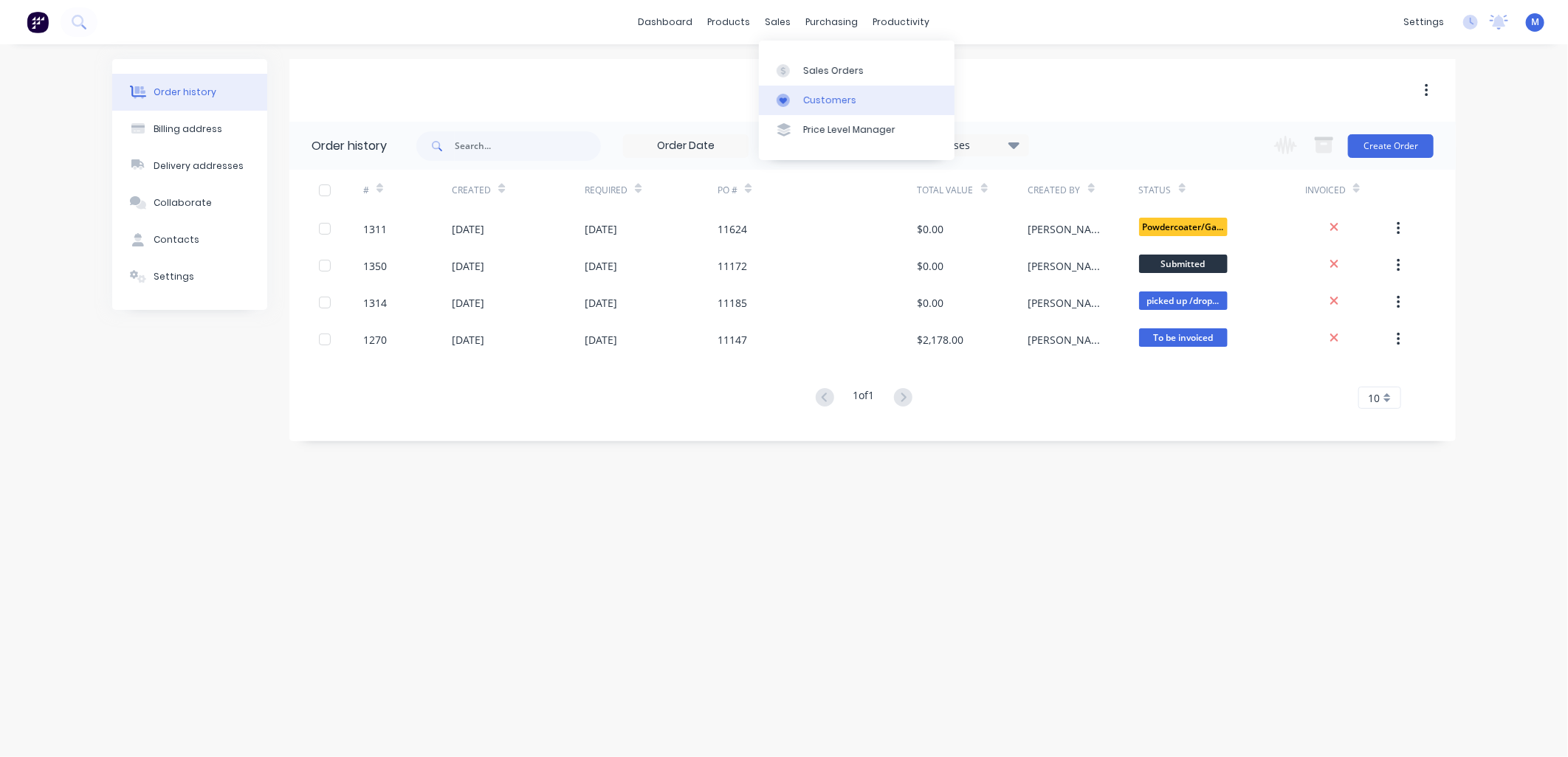
click at [811, 96] on div "Customers" at bounding box center [830, 100] width 53 height 13
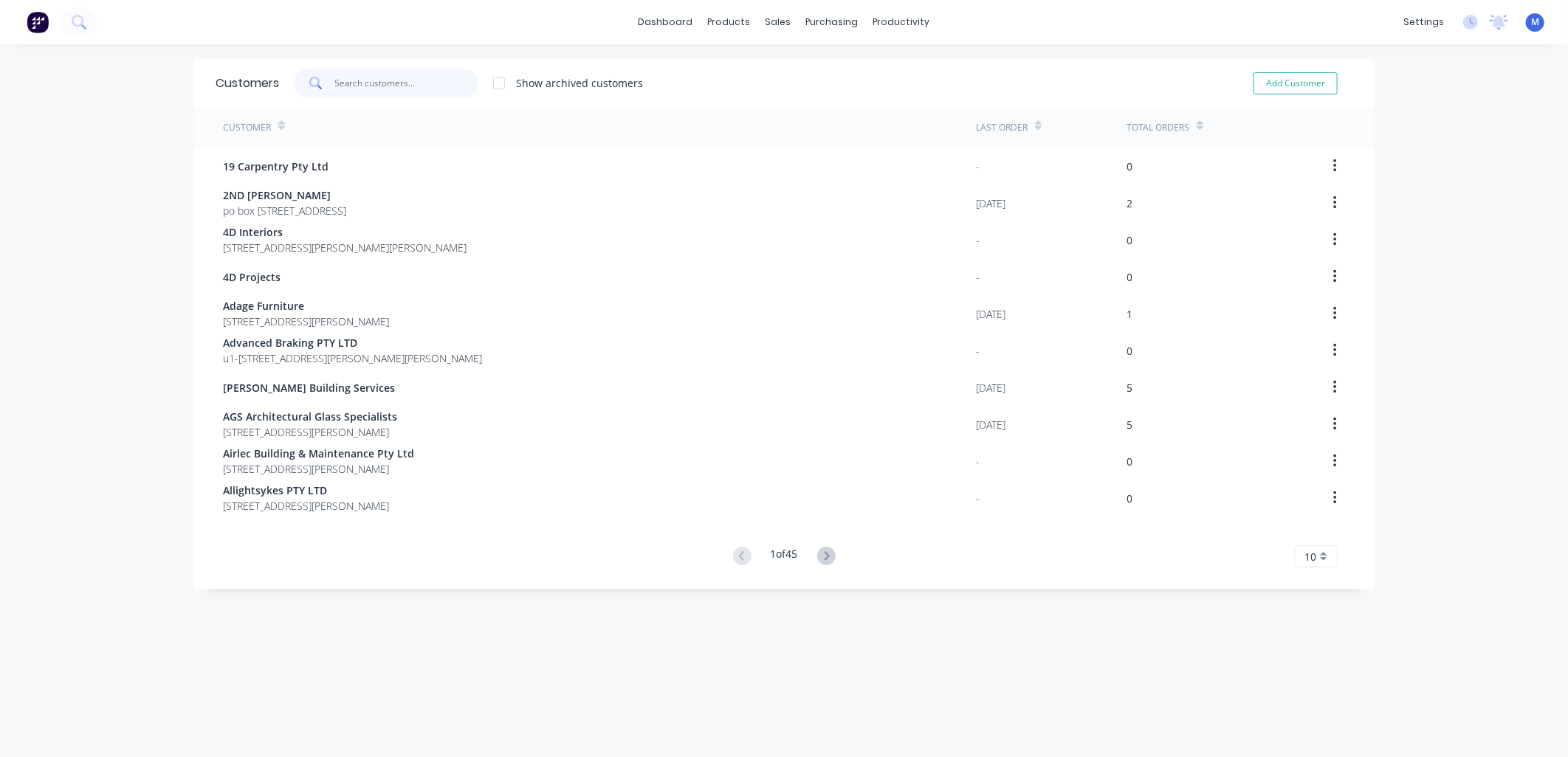
click at [406, 89] on input "text" at bounding box center [406, 84] width 144 height 30
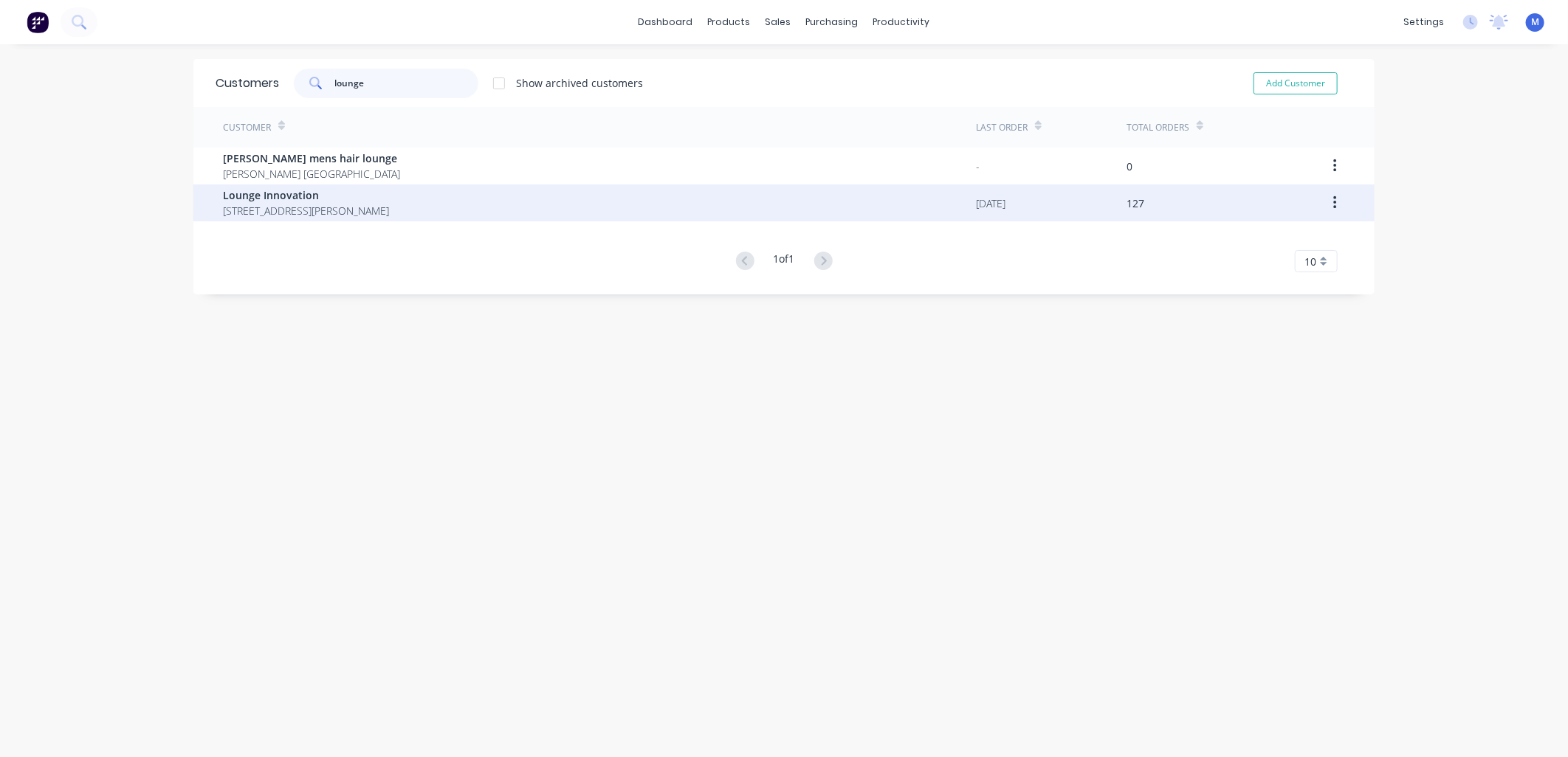
type input "lounge"
click at [300, 192] on span "Lounge Innovation" at bounding box center [306, 194] width 166 height 16
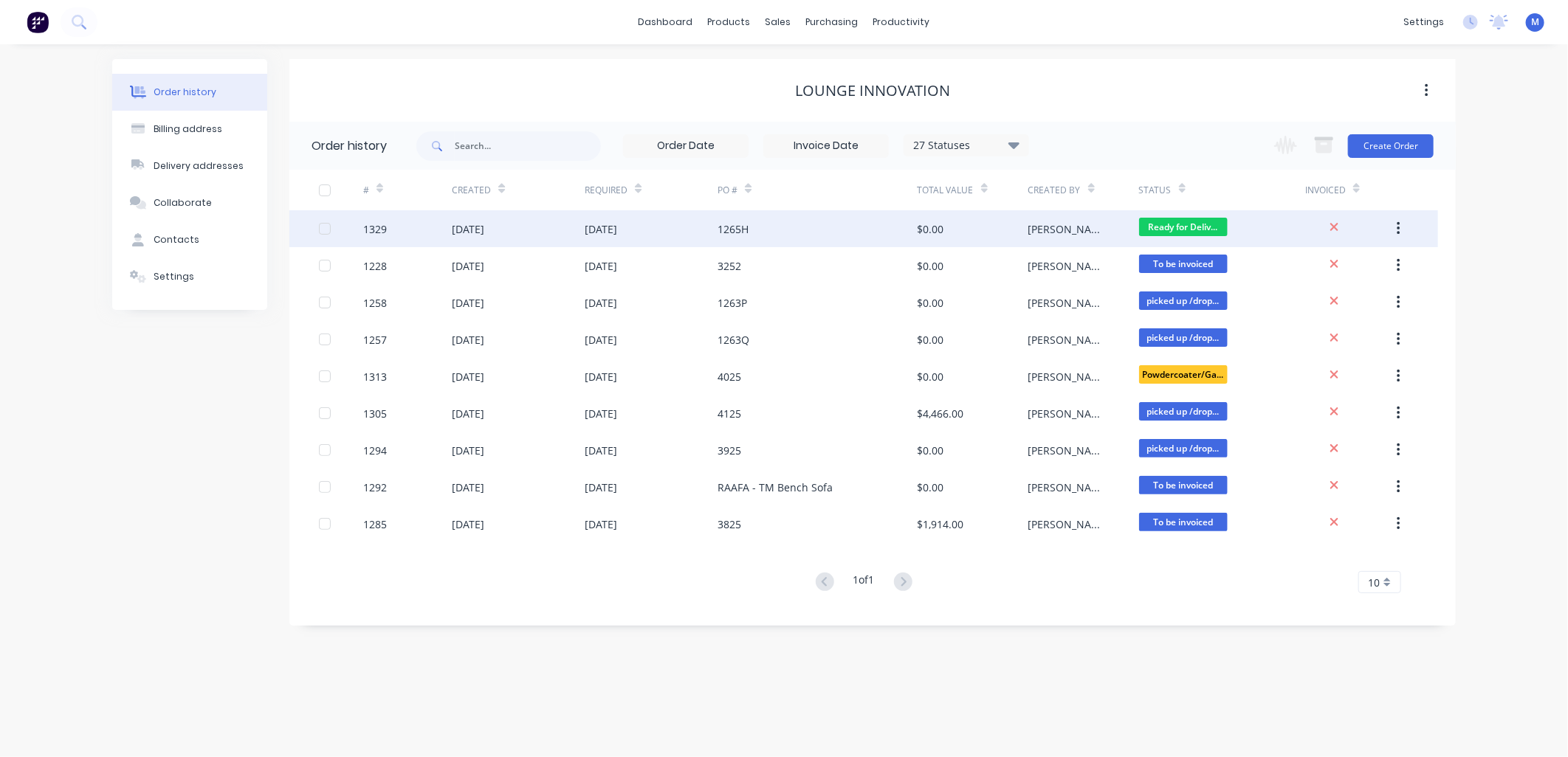
click at [617, 230] on div "[DATE]" at bounding box center [601, 229] width 33 height 16
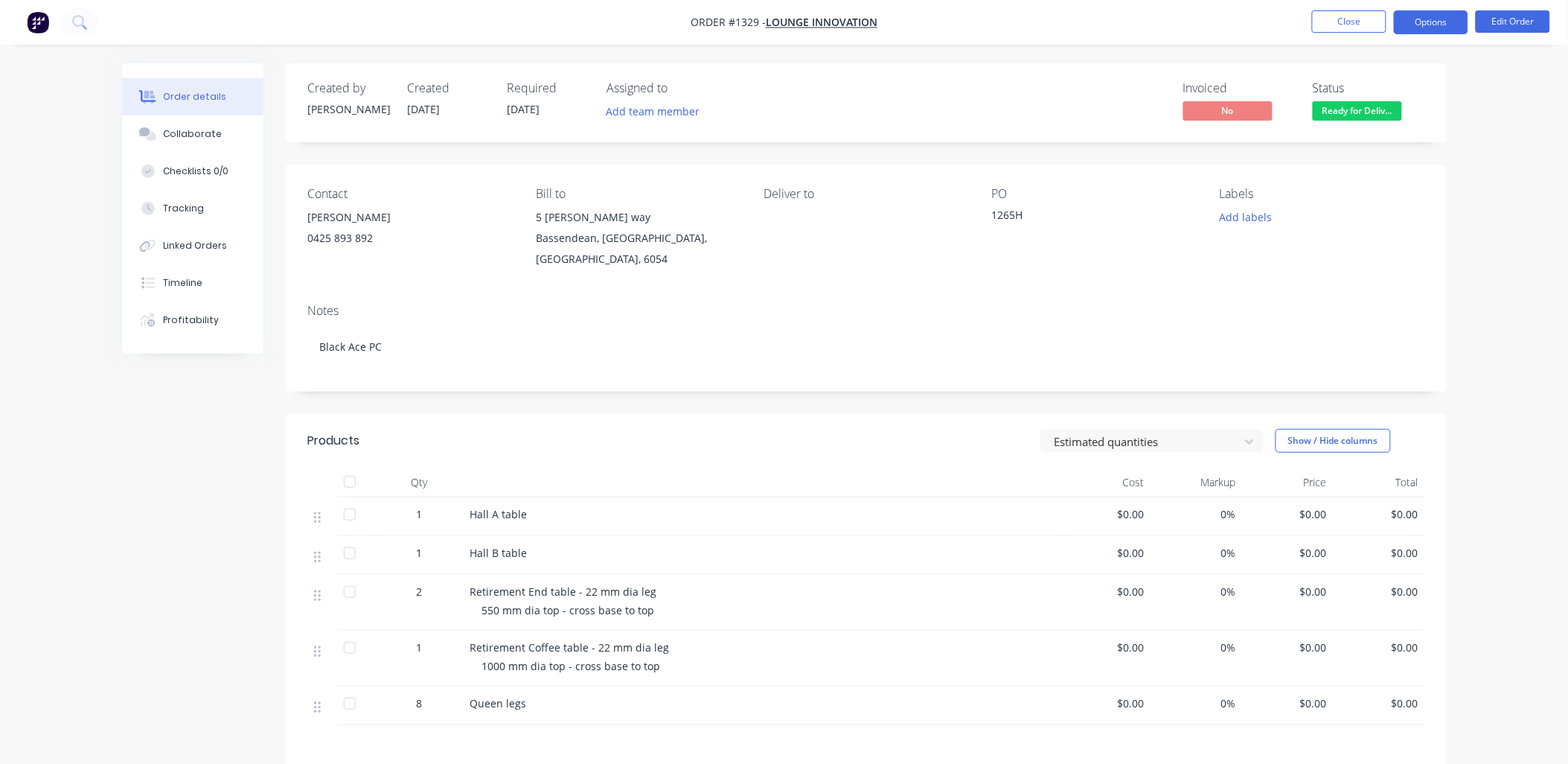
click at [1434, 18] on button "Options" at bounding box center [1431, 22] width 74 height 24
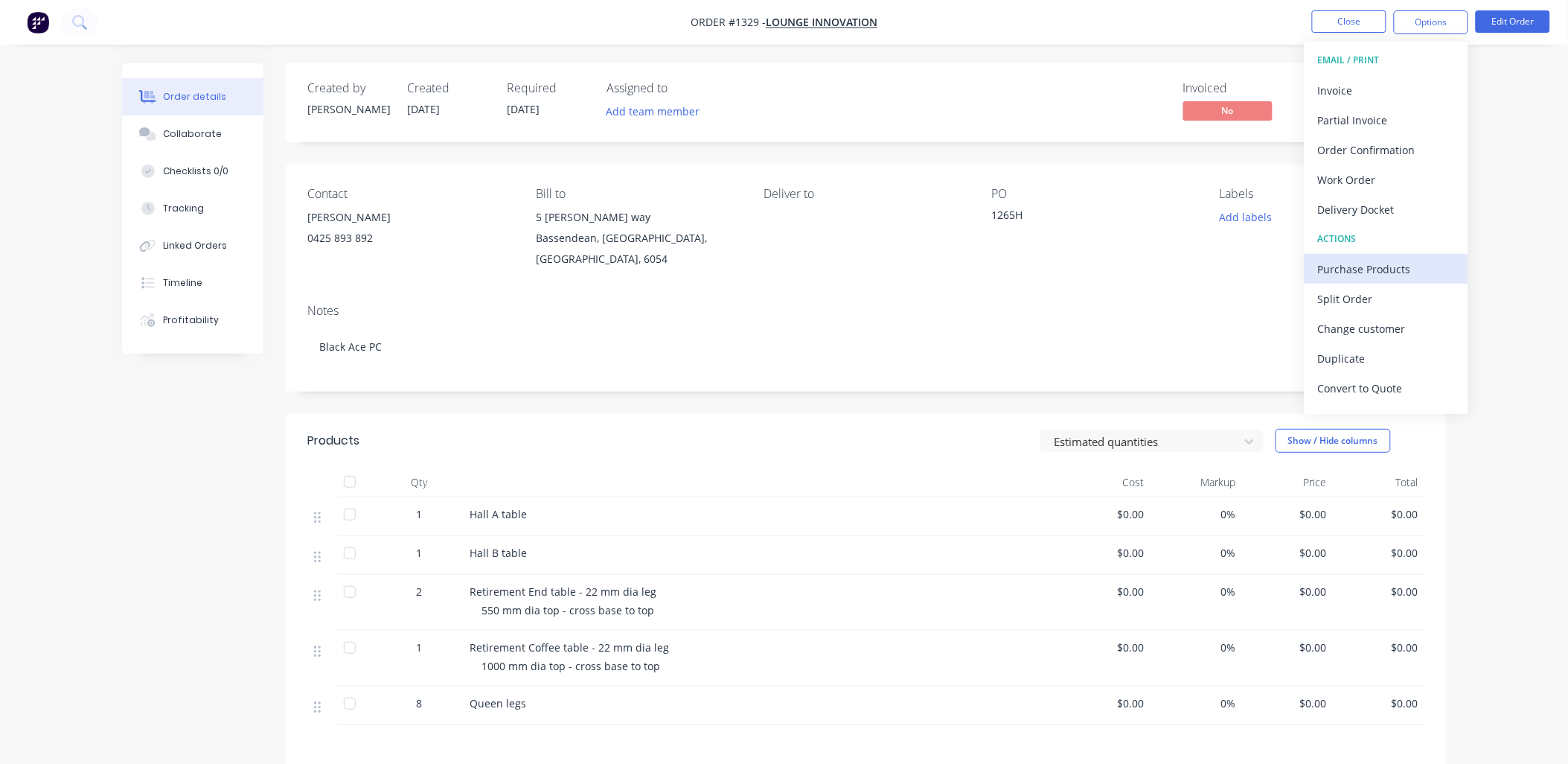
click at [1382, 262] on div "Purchase Products" at bounding box center [1387, 269] width 137 height 22
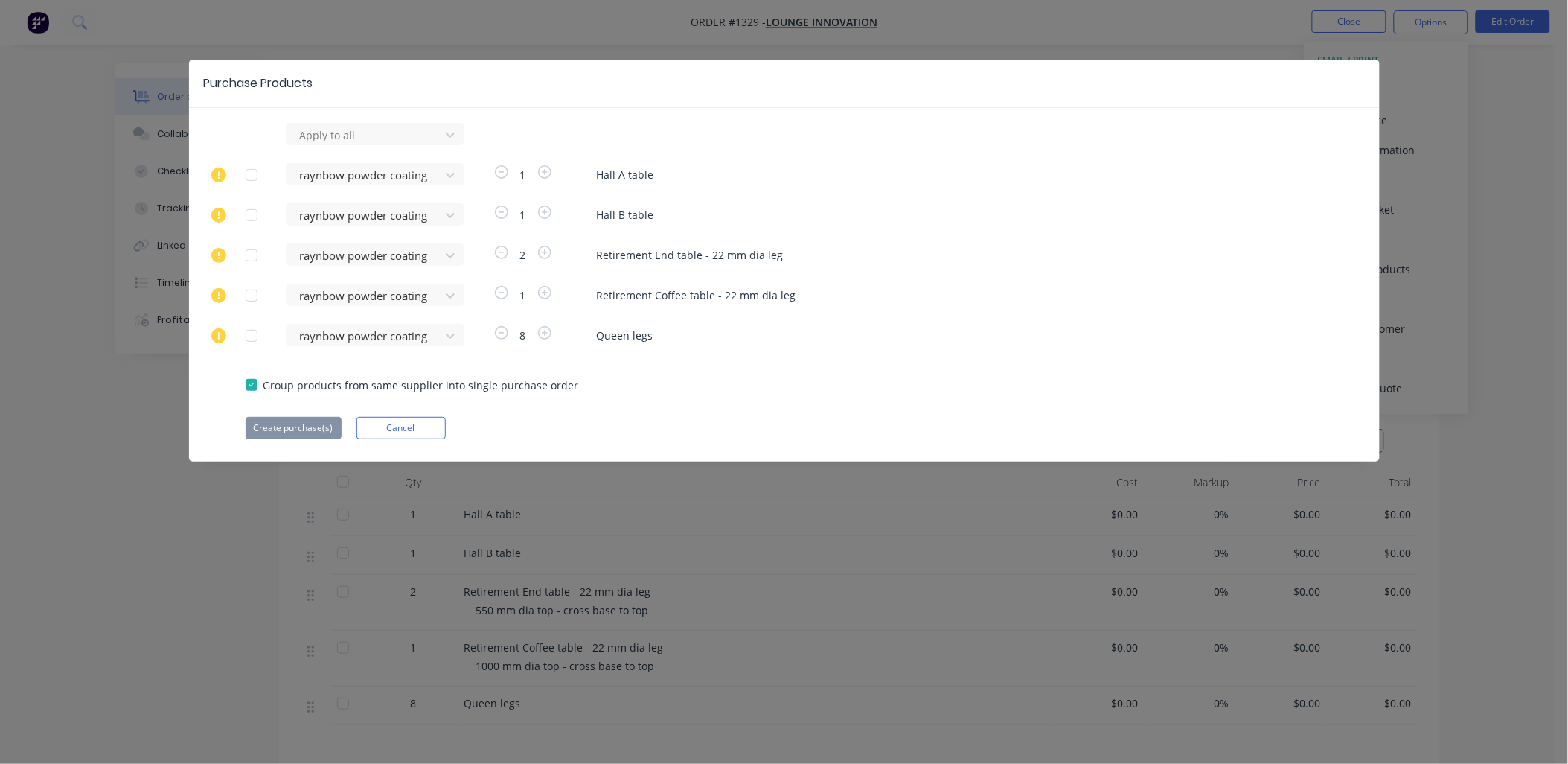
click at [253, 295] on div at bounding box center [252, 296] width 30 height 30
click at [291, 427] on button "Create purchase(s)" at bounding box center [294, 428] width 96 height 22
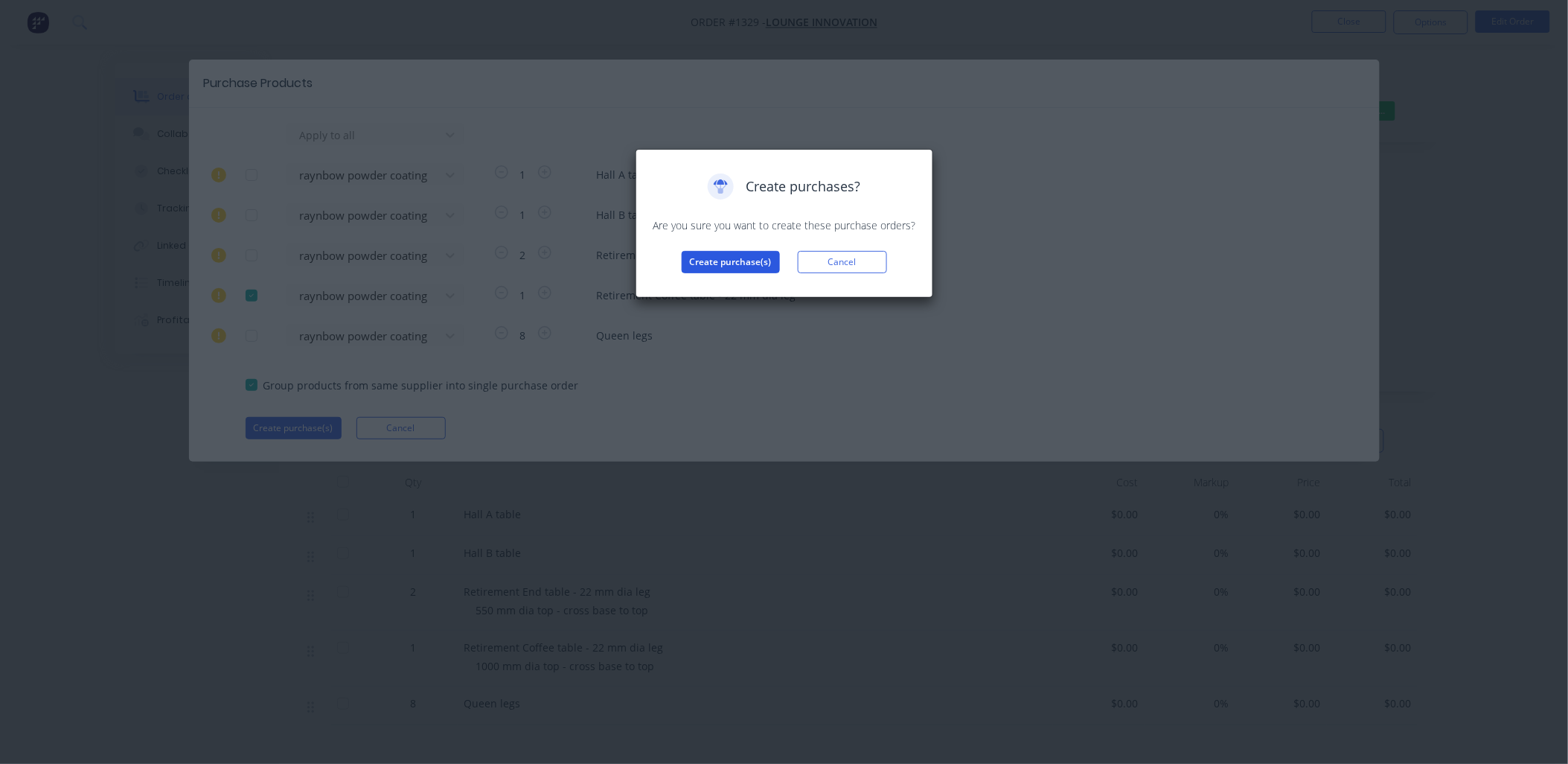
click at [720, 263] on button "Create purchase(s)" at bounding box center [731, 262] width 98 height 22
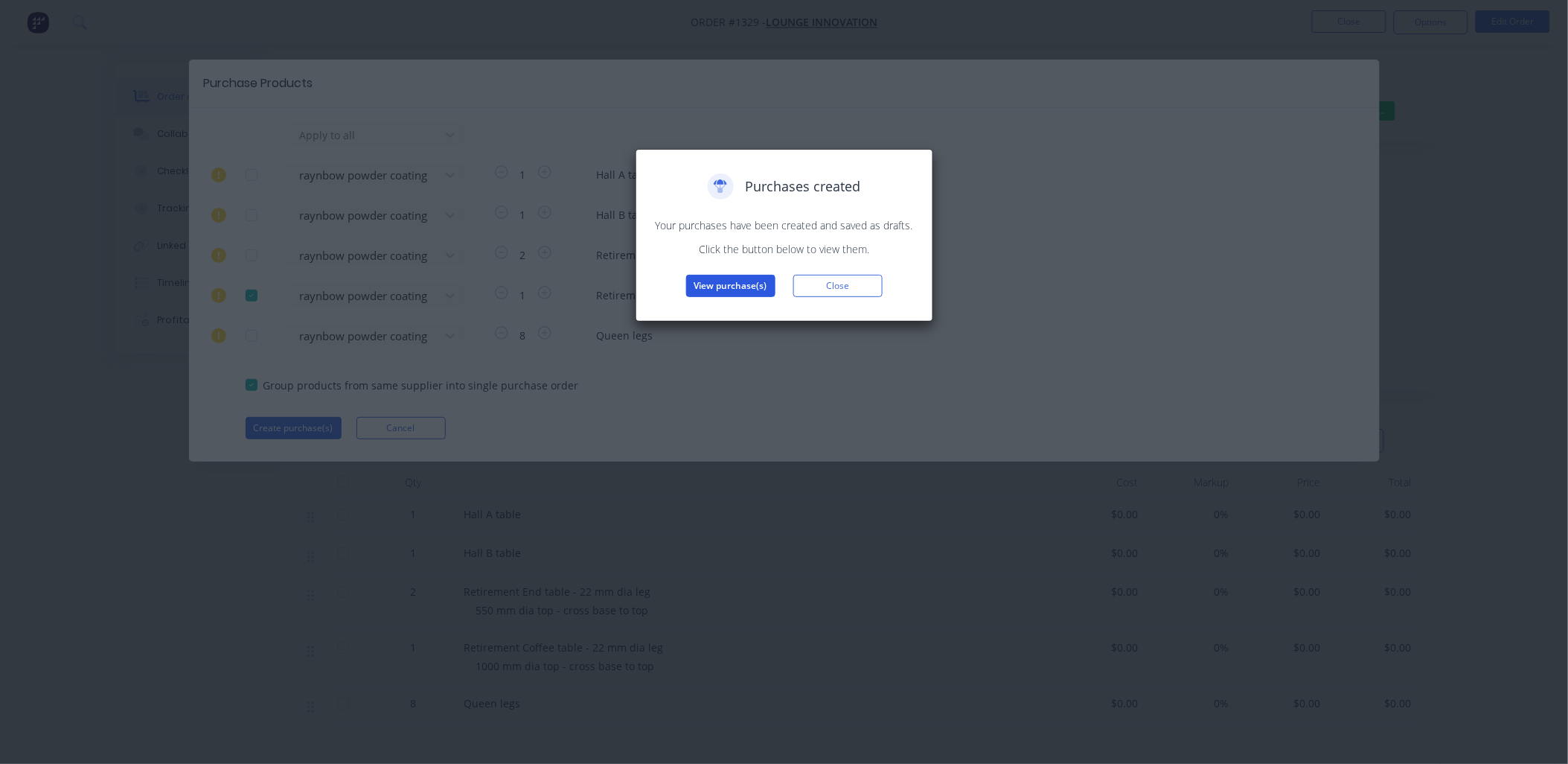
click at [737, 291] on button "View purchase(s)" at bounding box center [731, 286] width 89 height 22
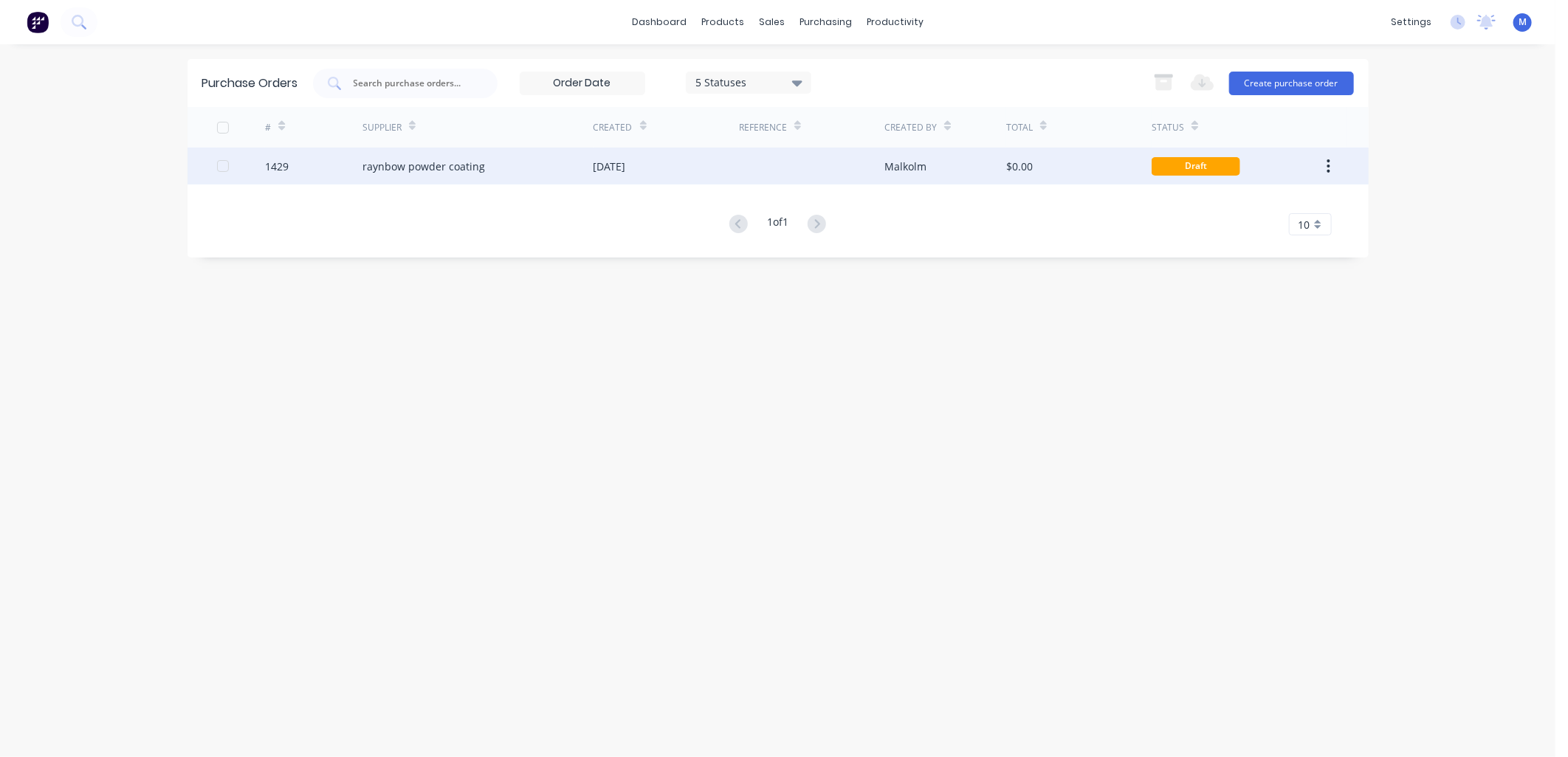
click at [640, 175] on div "[DATE]" at bounding box center [665, 166] width 145 height 37
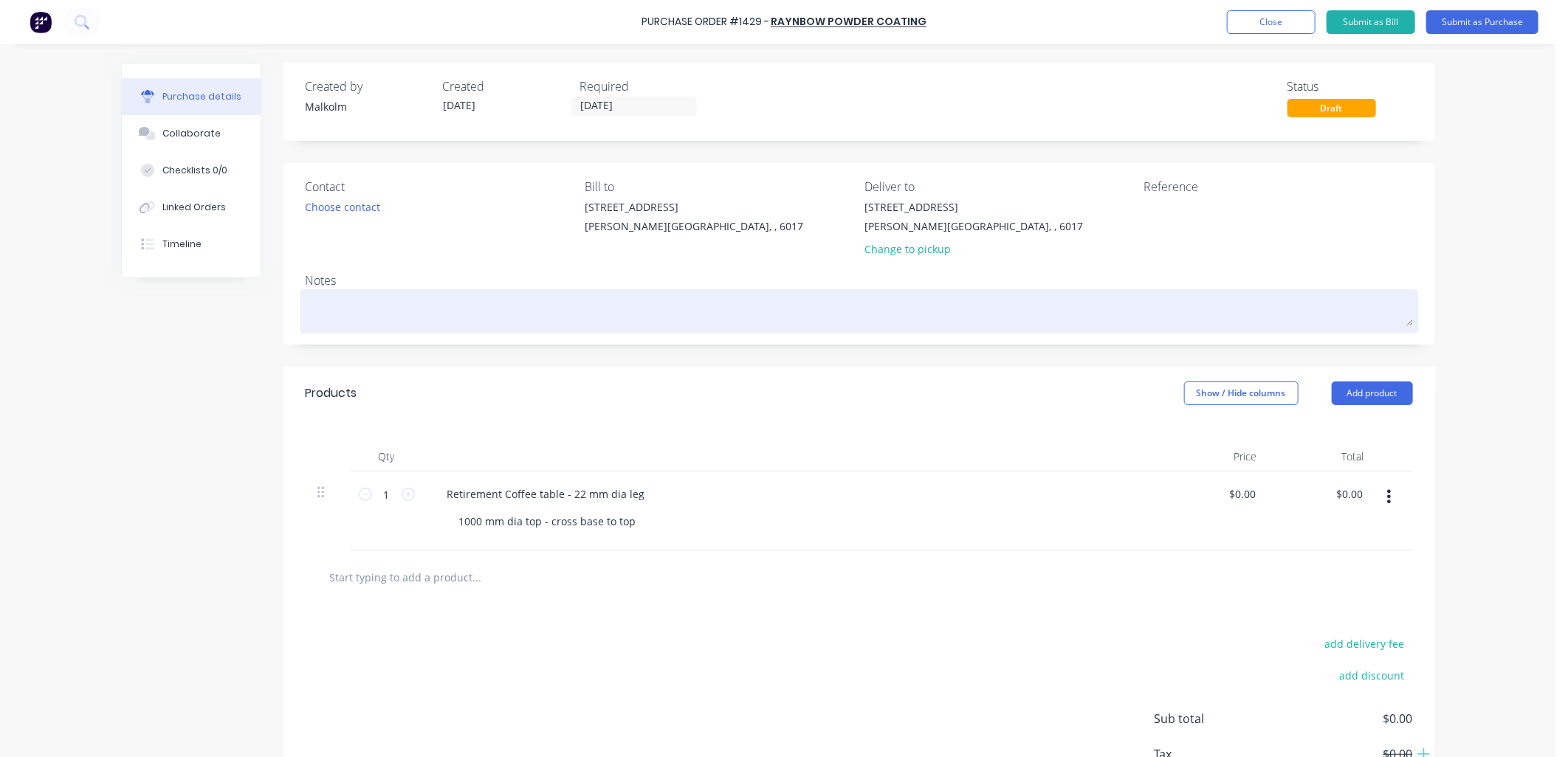
click at [437, 304] on textarea at bounding box center [858, 309] width 1107 height 33
type textarea "x"
type textarea "P"
type textarea "x"
type textarea "PC"
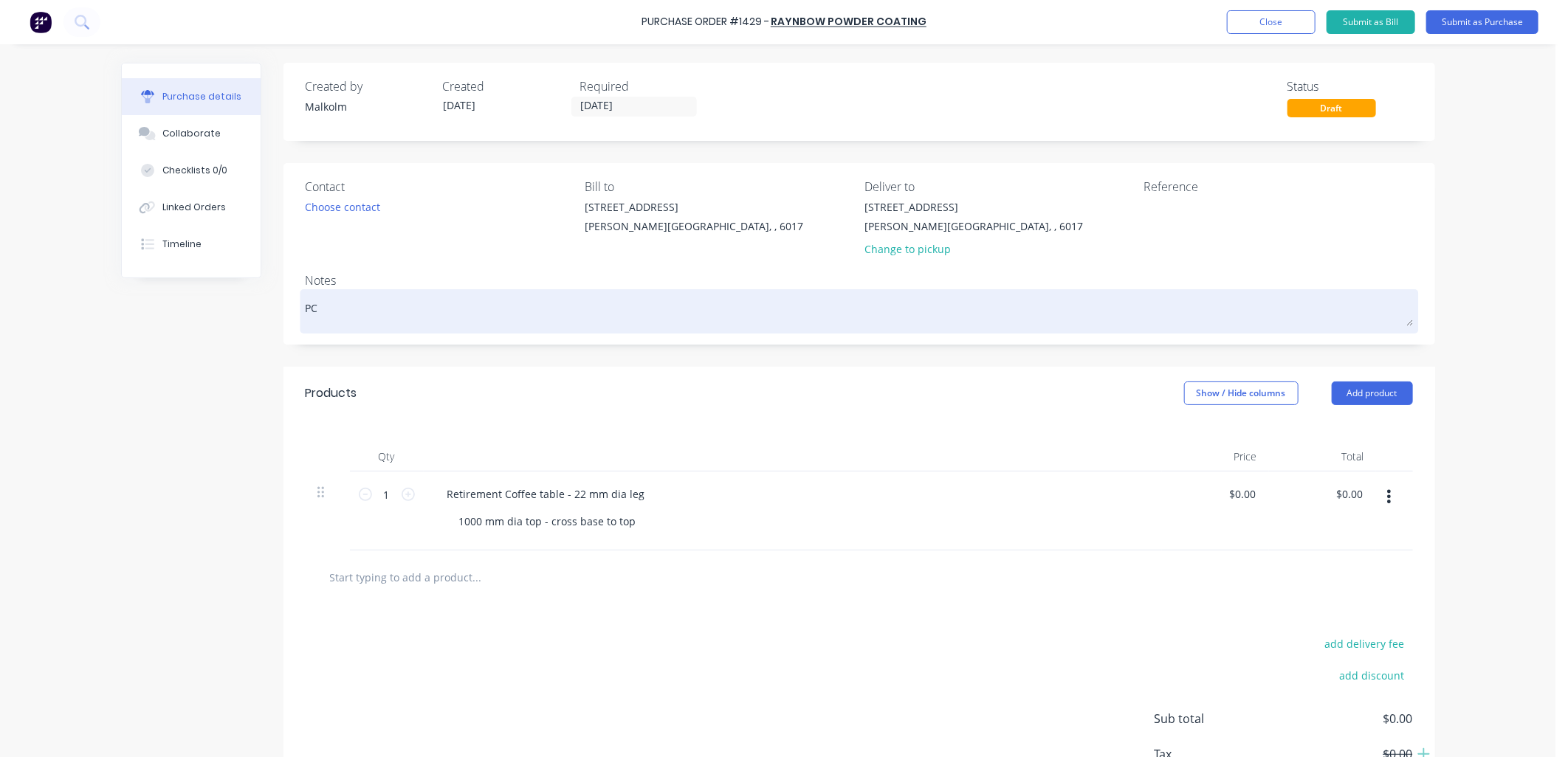
type textarea "x"
type textarea "PC"
type textarea "x"
type textarea "PC B"
type textarea "x"
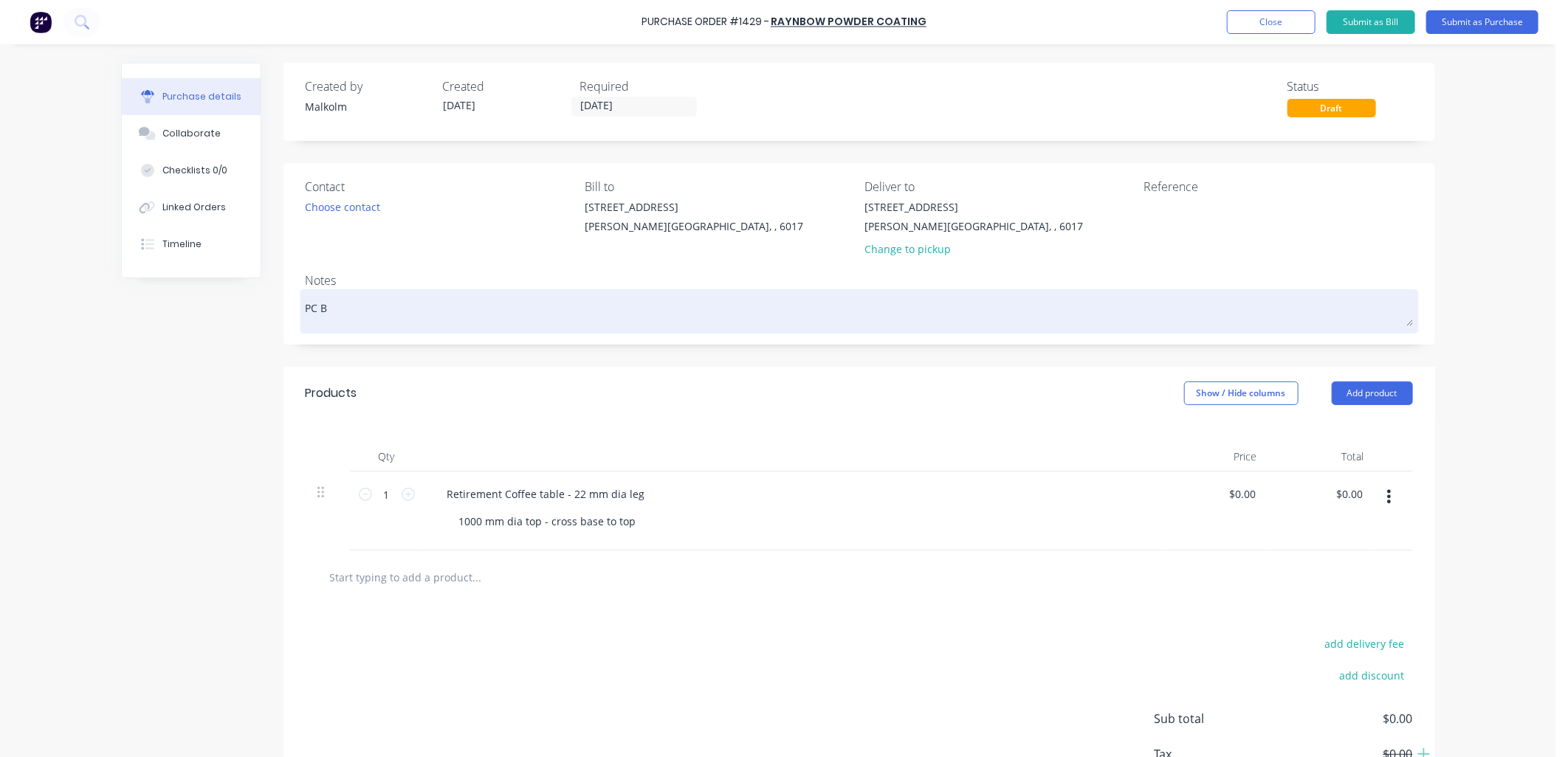
type textarea "PC Bl"
type textarea "x"
type textarea "PC [PERSON_NAME]"
type textarea "x"
type textarea "PC Blac"
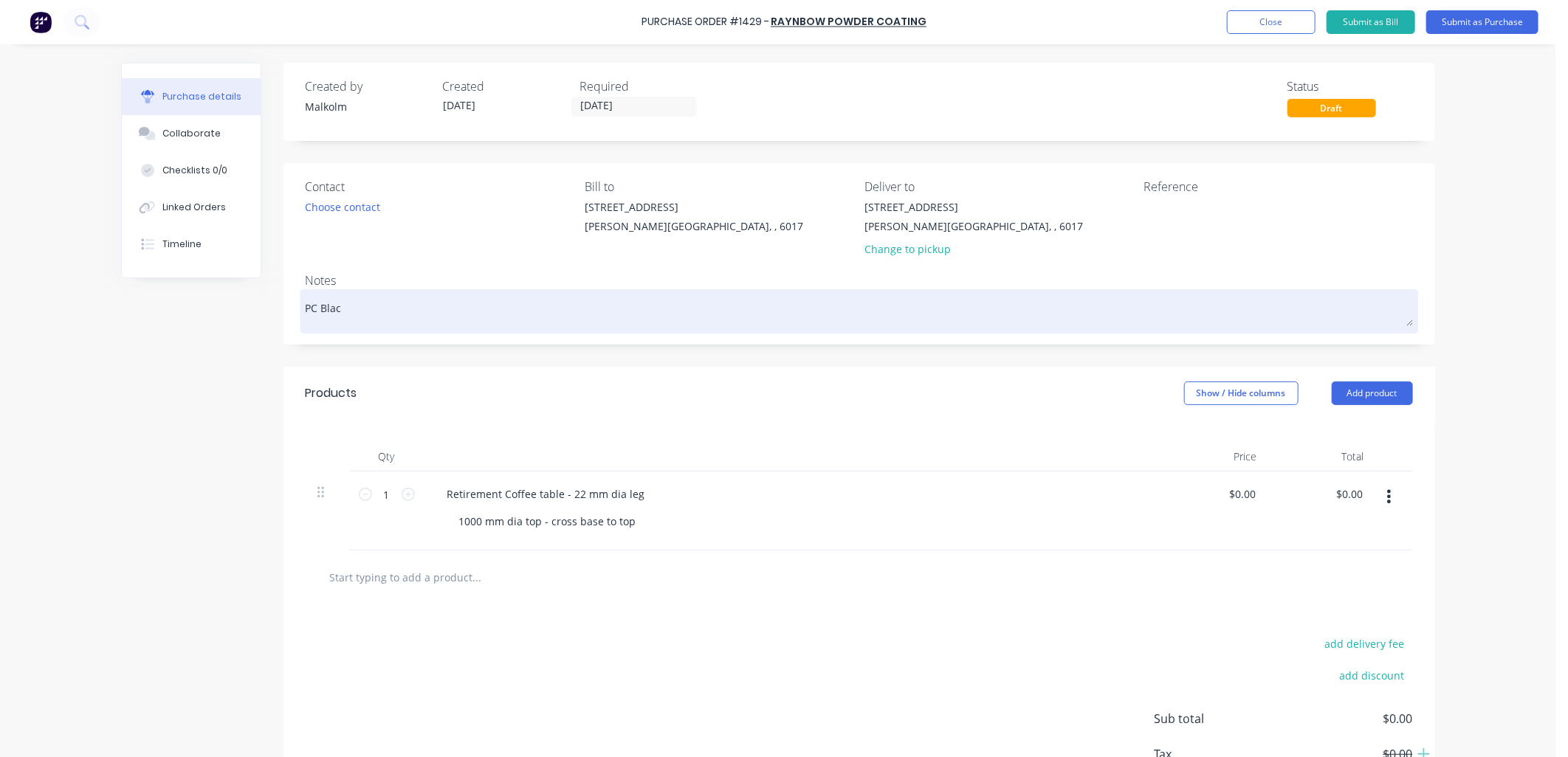
type textarea "x"
type textarea "PC [PERSON_NAME]"
type textarea "x"
type textarea "PC [PERSON_NAME]"
type textarea "x"
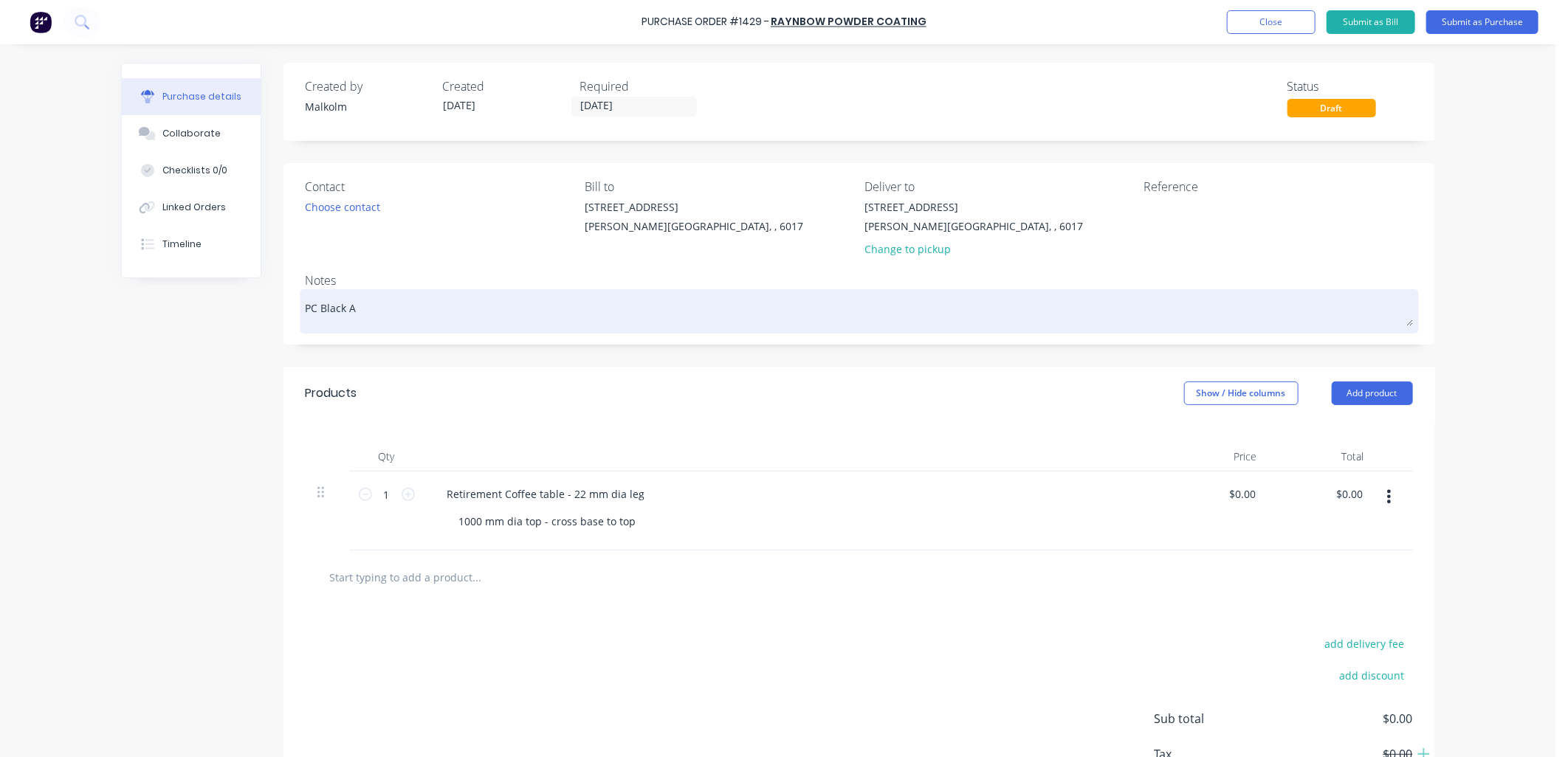
type textarea "PC Black AC"
type textarea "x"
type textarea "PC Black ACe"
click at [351, 306] on textarea "PC Black ACe" at bounding box center [858, 309] width 1107 height 33
type textarea "x"
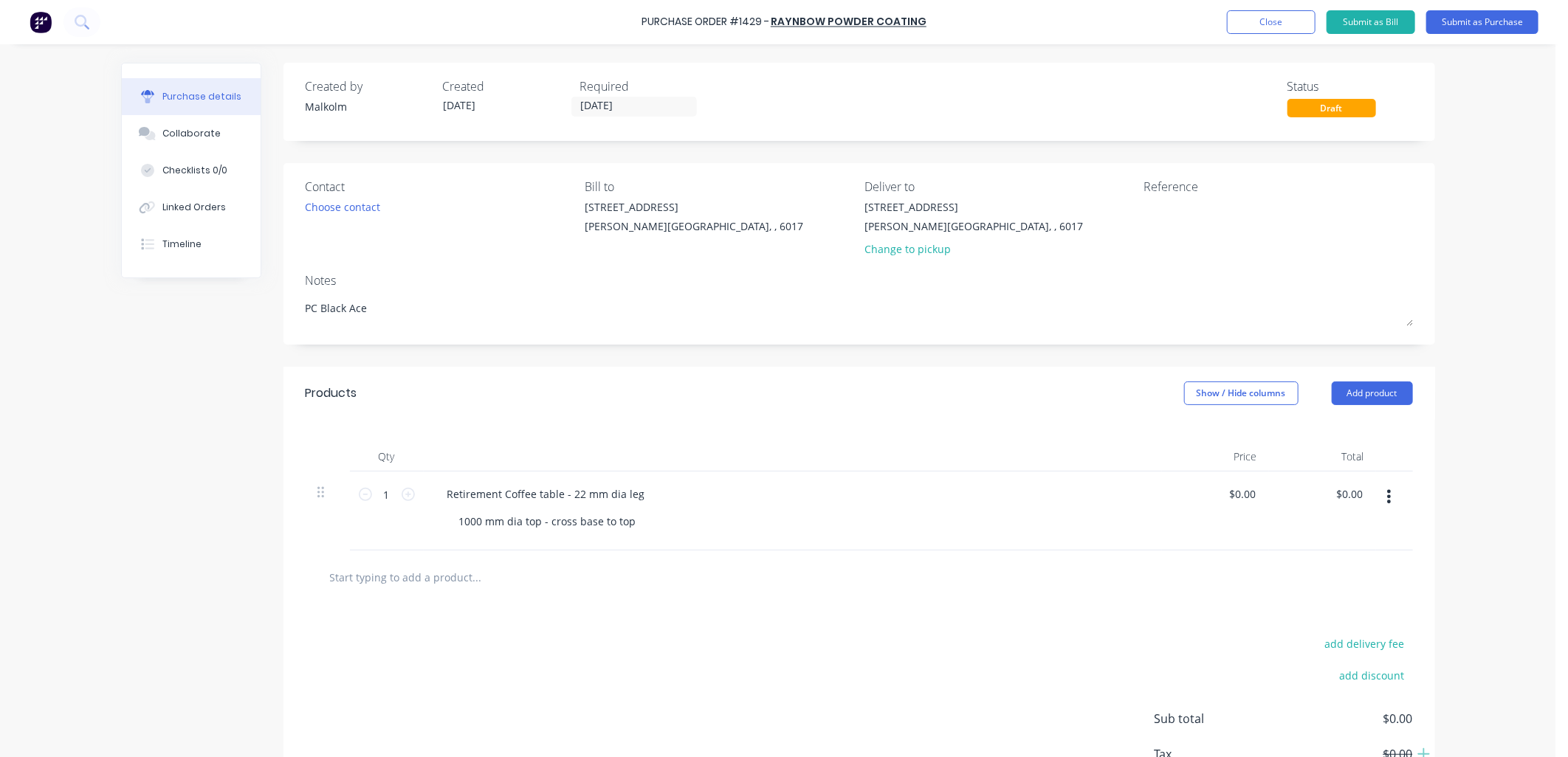
type textarea "PC Black Ace"
type textarea "x"
type textarea "PC Black Ace"
click at [636, 495] on div "Retirement Coffee table - 22 mm dia leg" at bounding box center [546, 494] width 222 height 21
type textarea "x"
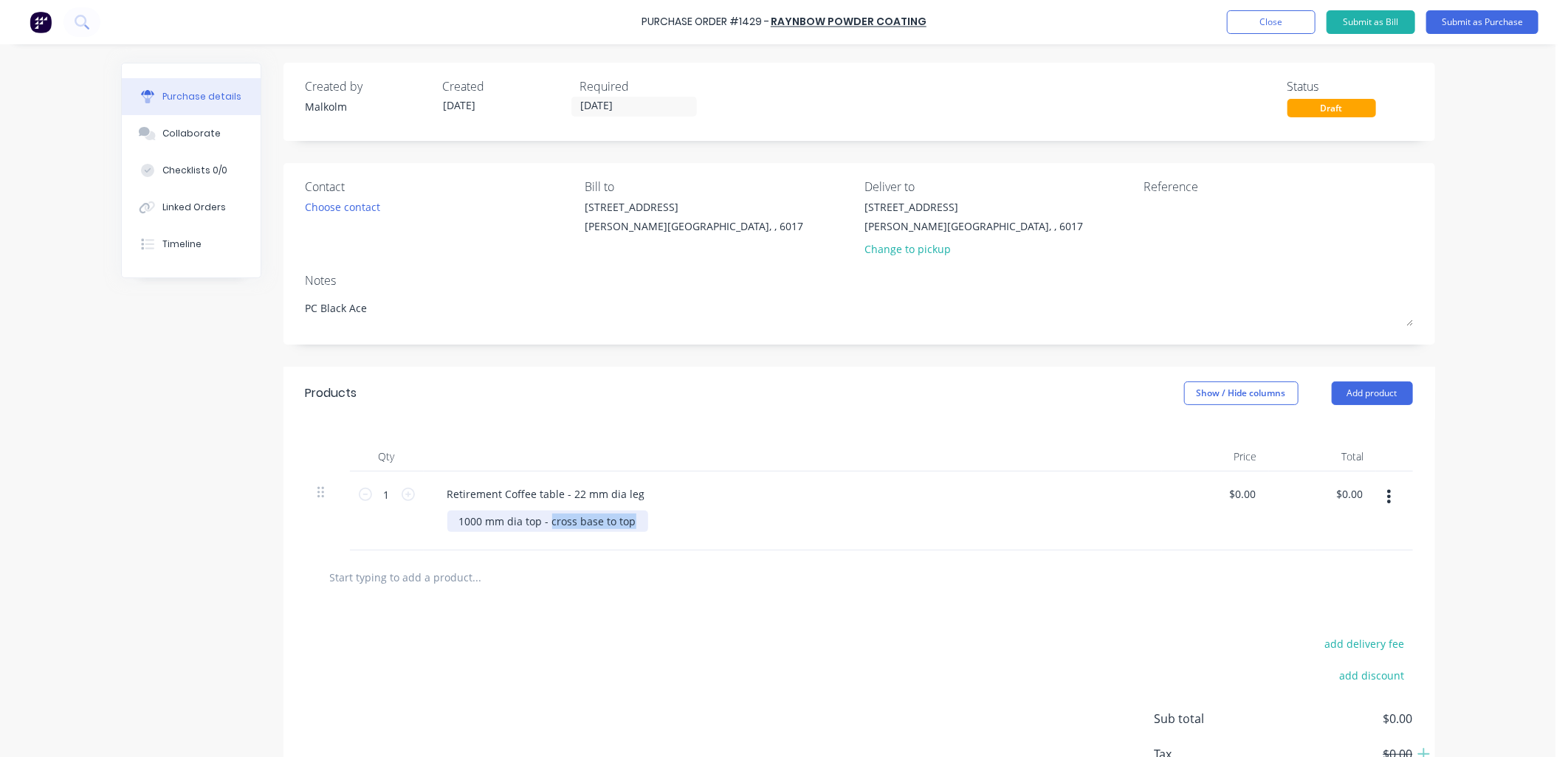
drag, startPoint x: 542, startPoint y: 524, endPoint x: 629, endPoint y: 519, distance: 87.1
click at [629, 519] on div "1000 mm dia top - cross base to top" at bounding box center [547, 521] width 201 height 21
type textarea "x"
click at [729, 526] on div "1000 mm dia top - triangle top - 3.2L/M" at bounding box center [798, 521] width 702 height 21
click at [1166, 212] on textarea at bounding box center [1236, 216] width 185 height 33
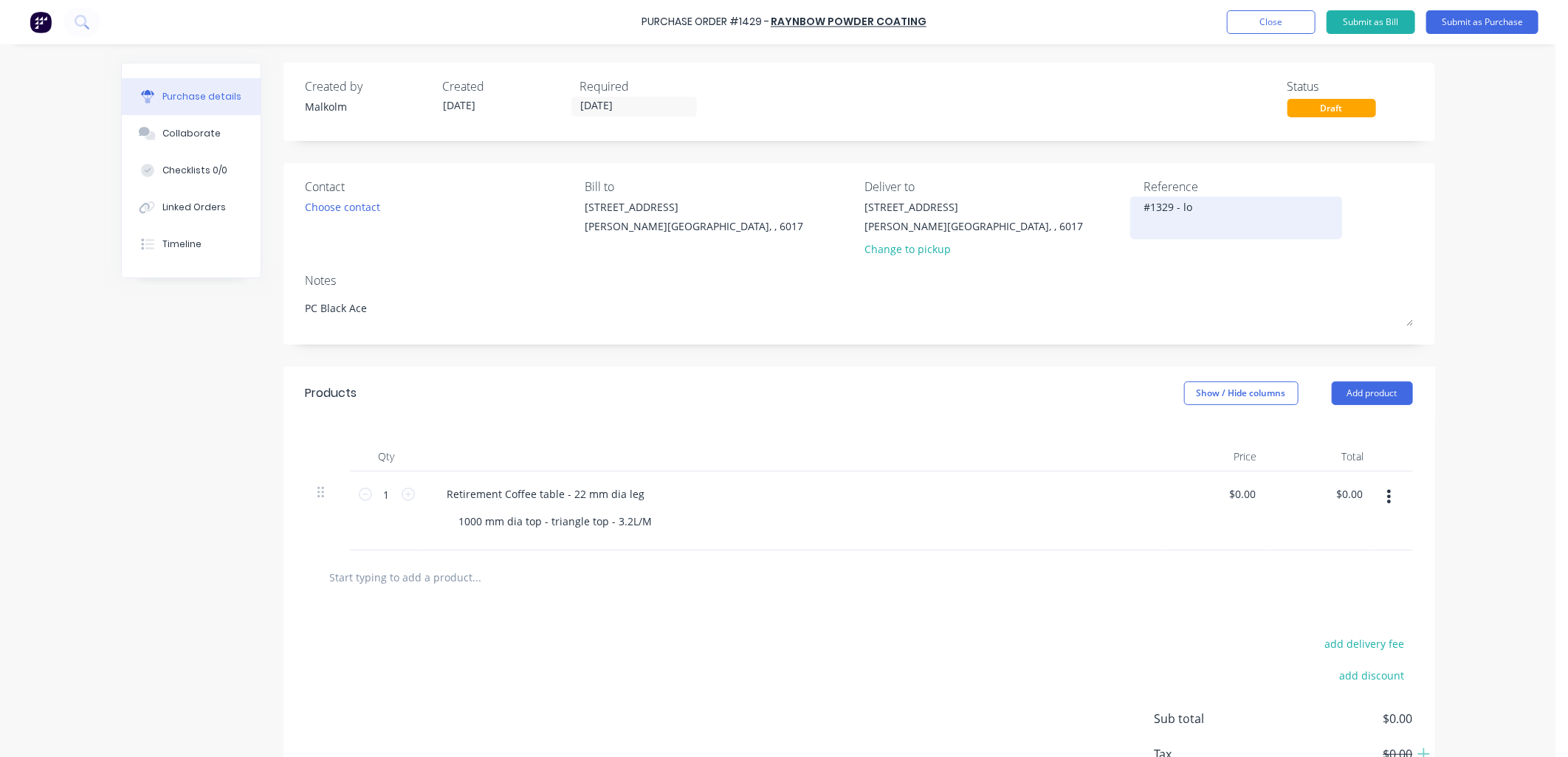
type textarea "#1329 - [PERSON_NAME]"
type textarea "x"
type textarea "#1329 - loun"
type textarea "x"
type textarea "#1329 - loung"
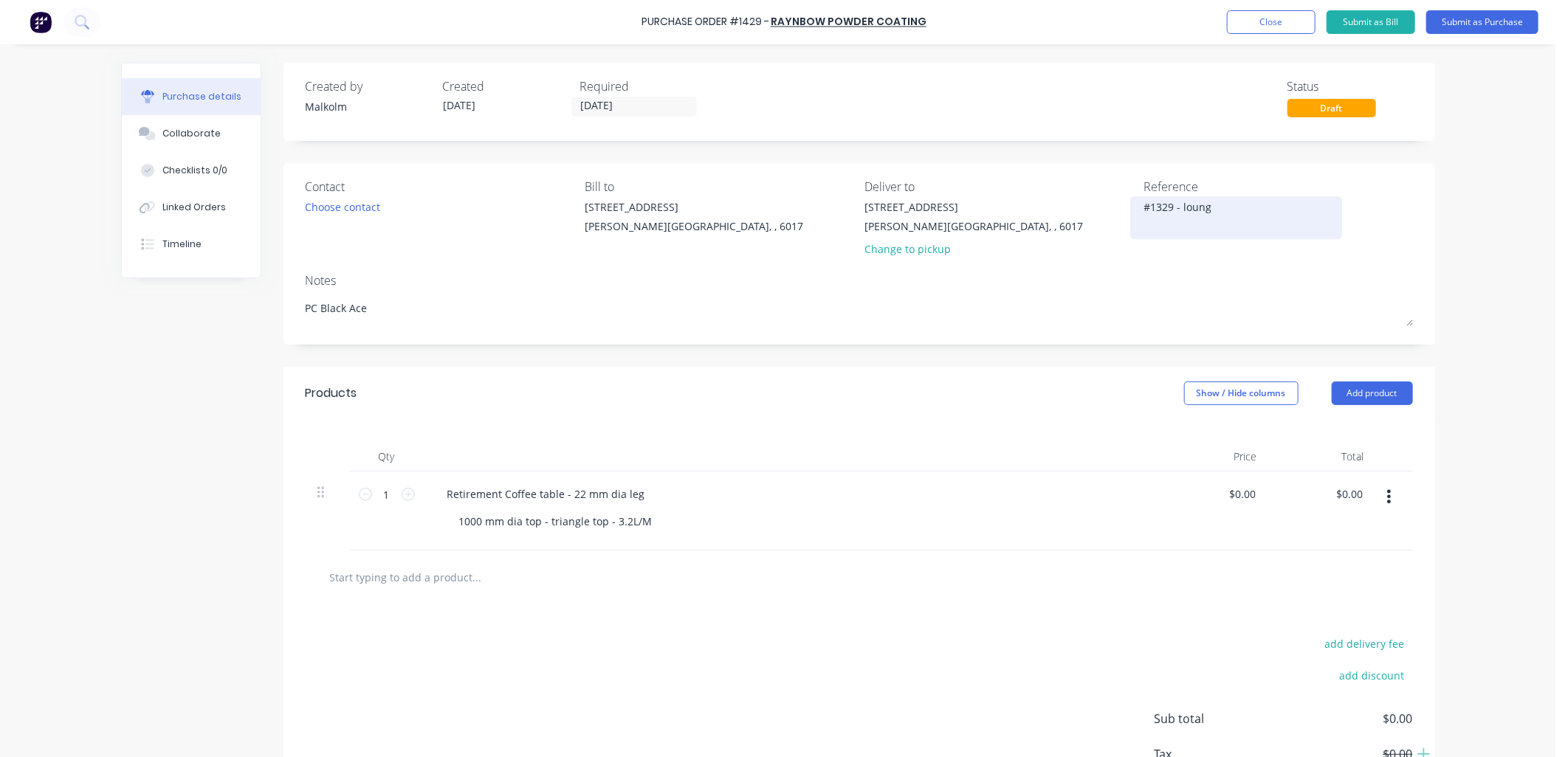
type textarea "x"
type textarea "#1329 - lounge"
type textarea "x"
type textarea "#1329 - lounge"
type textarea "x"
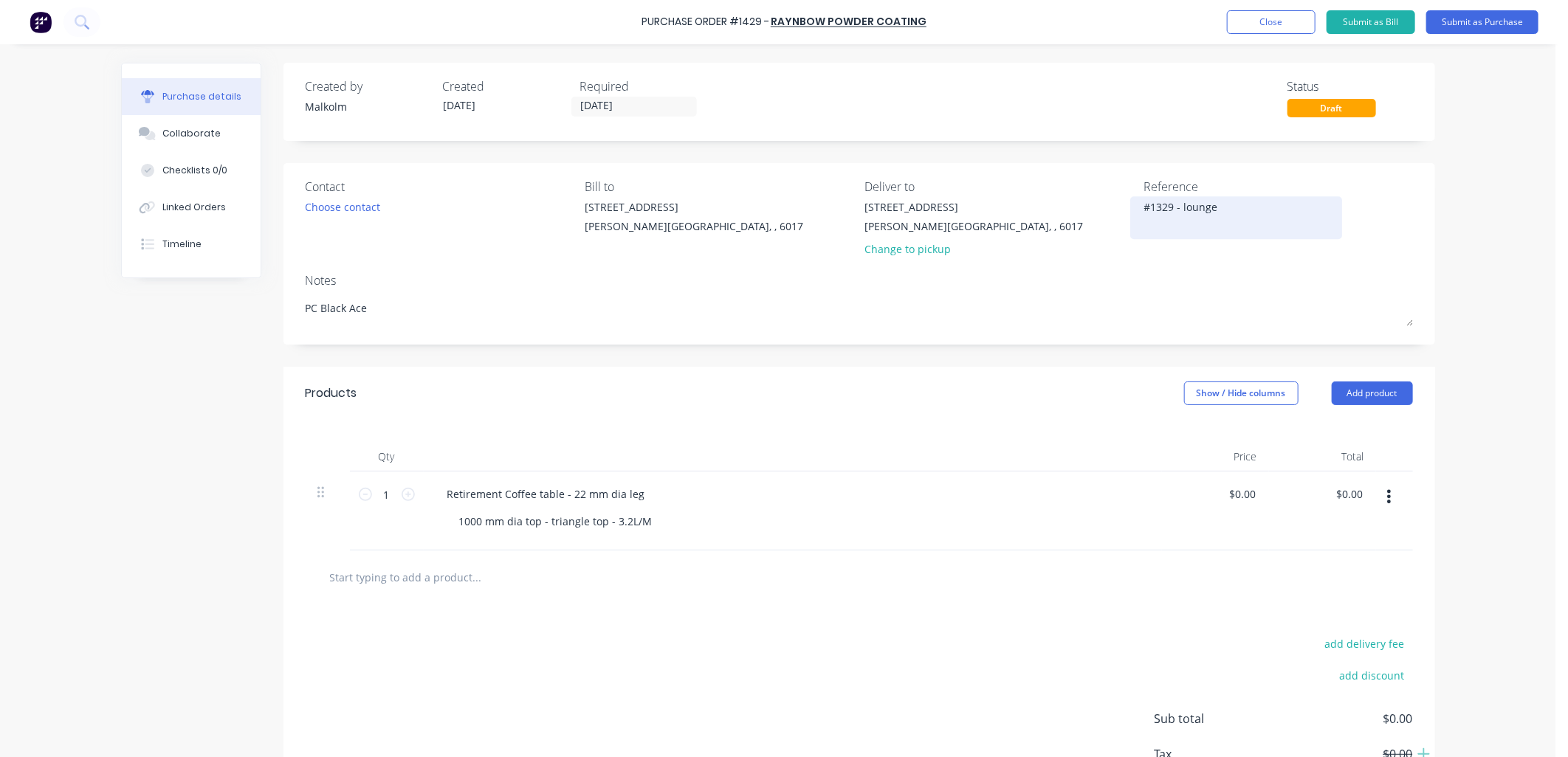
type textarea "#1329 - lounge i"
type textarea "x"
type textarea "#1329 - lounge ii"
type textarea "x"
type textarea "#1329 - lounge iin"
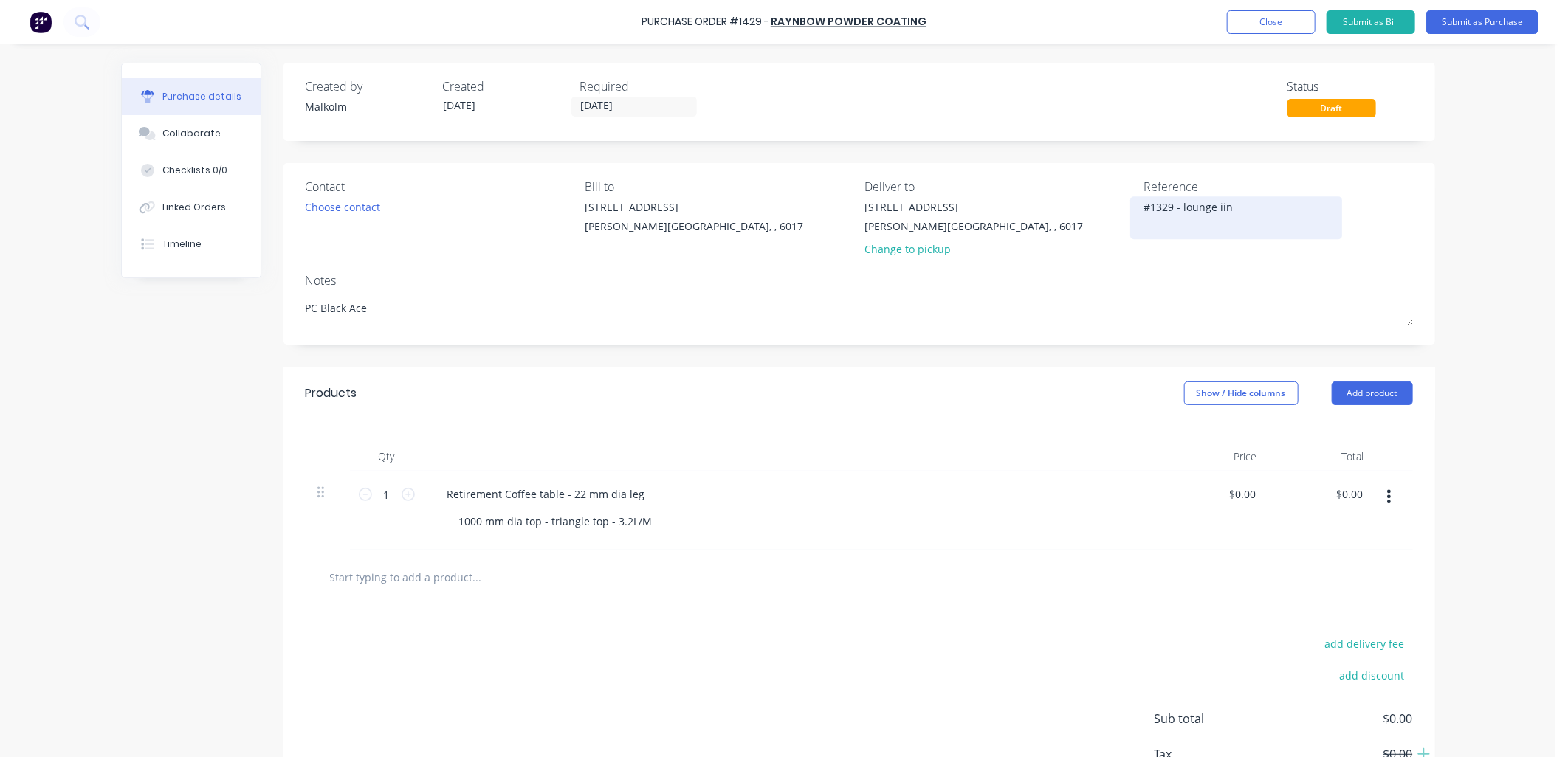
type textarea "x"
type textarea "#1329 - lounge iino"
type textarea "x"
type textarea "#1329 - lounge iinov"
type textarea "x"
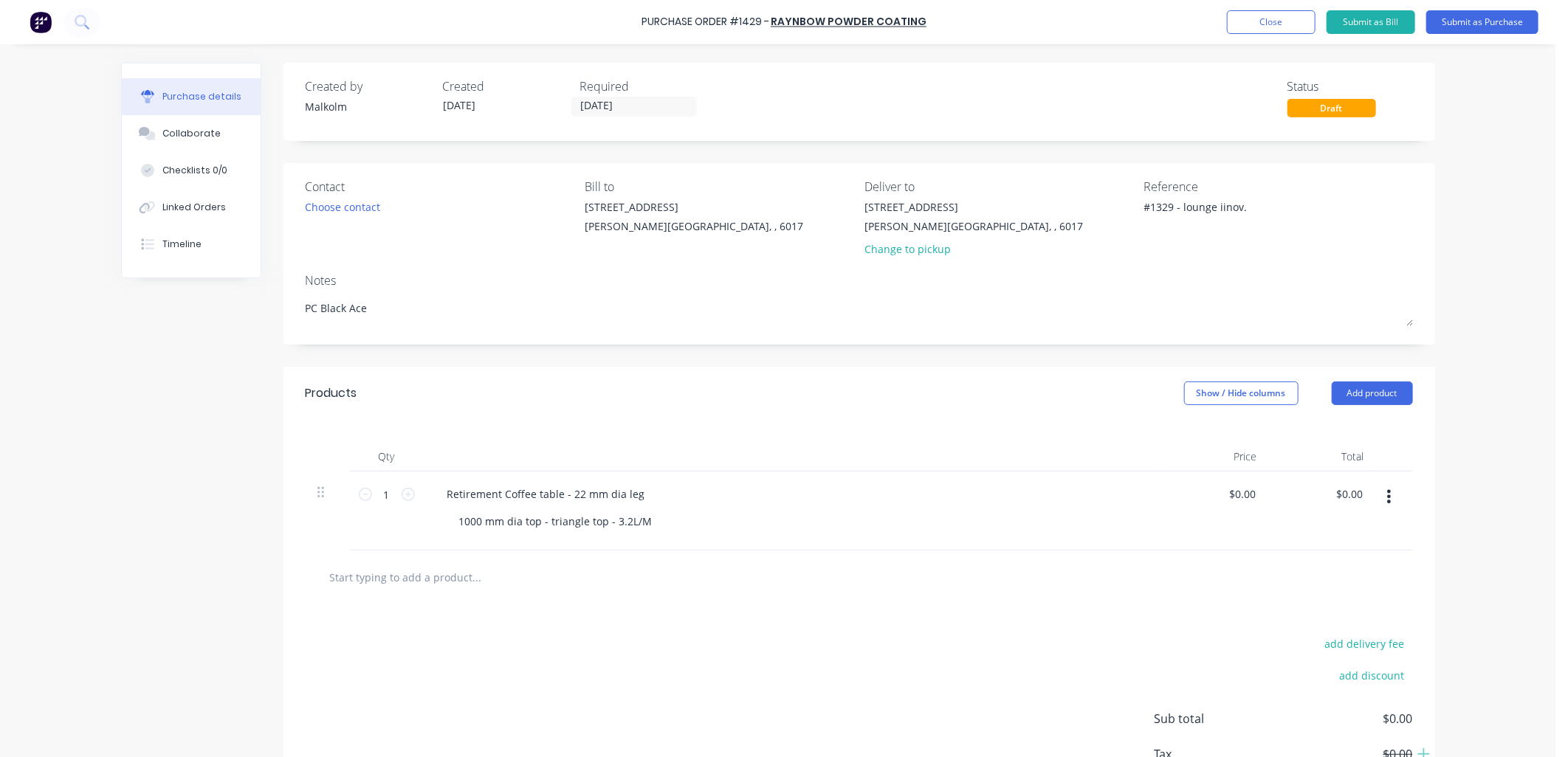
type textarea "#1329 - lounge iinov."
type textarea "x"
type textarea "#1329 - lounge iinov."
click at [1145, 268] on div "Contact Choose contact Bill to [STREET_ADDRESS][PERSON_NAME] Deliver to [STREET…" at bounding box center [858, 253] width 1151 height 181
type textarea "x"
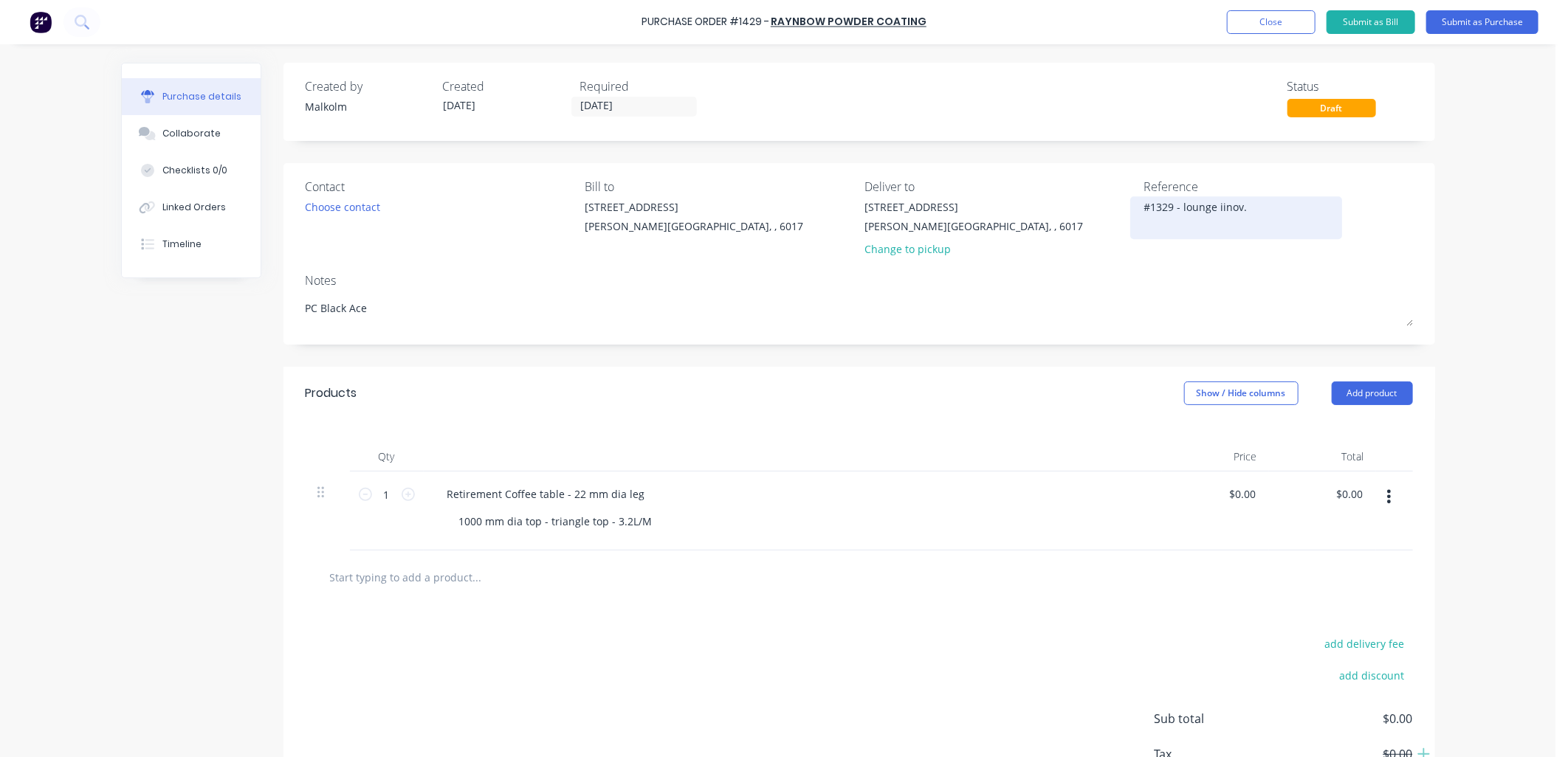
click at [1216, 209] on textarea "#1329 - lounge iinov." at bounding box center [1236, 216] width 185 height 33
type textarea "#1329 - lounge inov."
type textarea "x"
type textarea "#1329 - lounge innov."
type textarea "x"
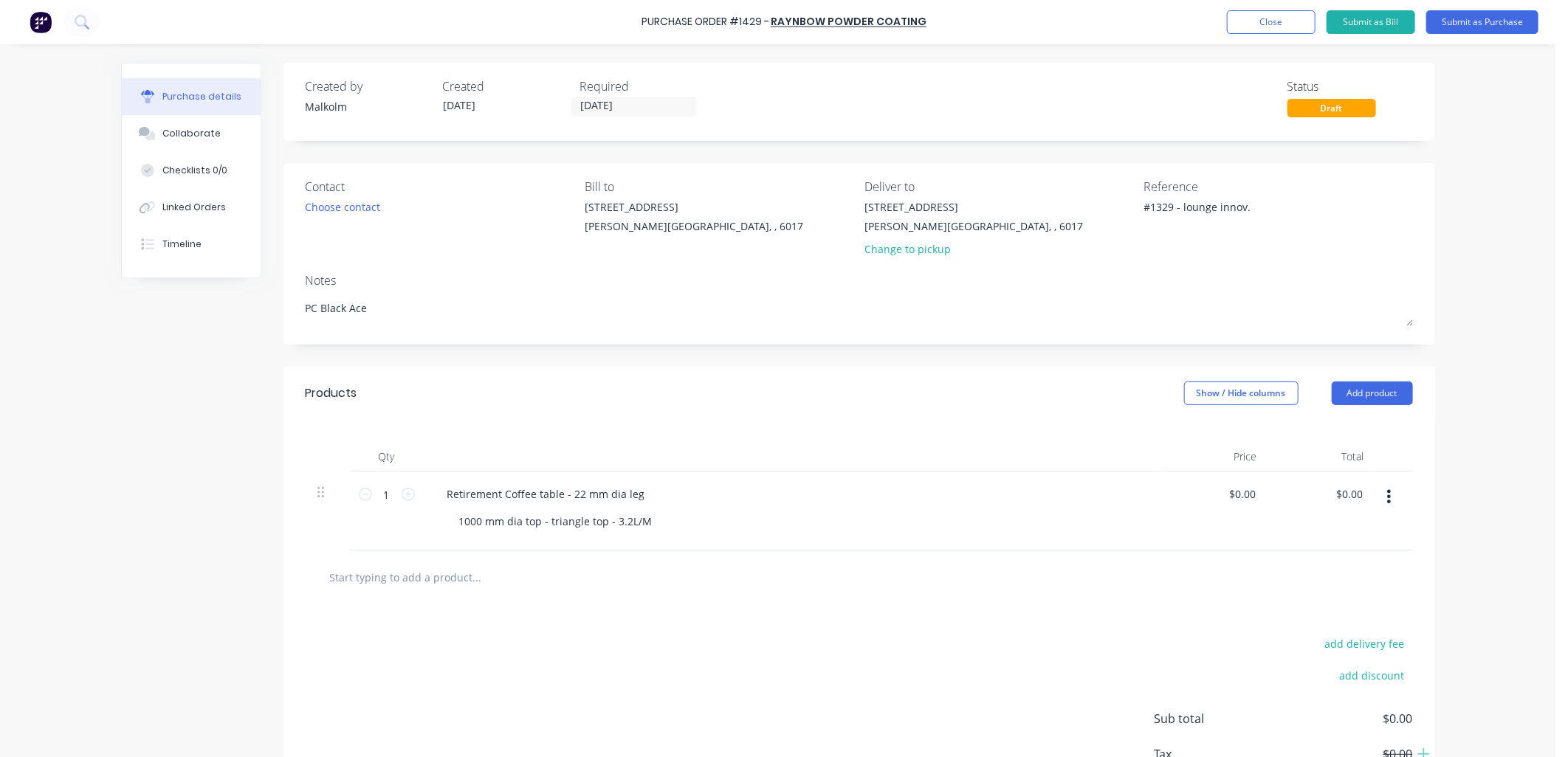
type textarea "#1329 - lounge innov."
click at [1198, 253] on div "Reference #1329 - lounge innov." at bounding box center [1278, 221] width 268 height 86
click at [1455, 25] on button "Submit as Purchase" at bounding box center [1482, 22] width 112 height 24
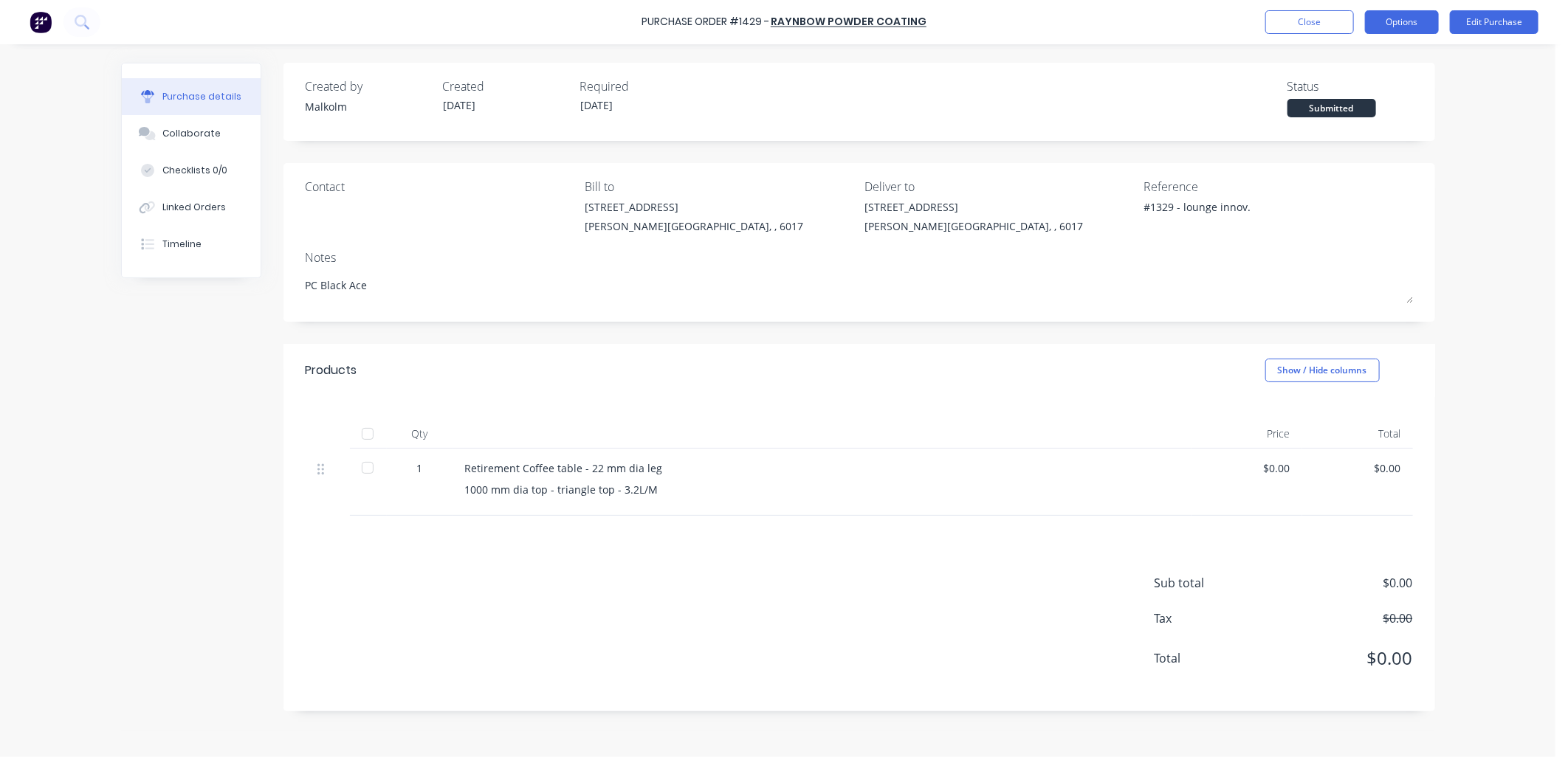
click at [1390, 23] on button "Options" at bounding box center [1401, 22] width 74 height 24
click at [1364, 60] on div "Print / Email" at bounding box center [1369, 60] width 114 height 21
click at [1338, 118] on div "Without pricing" at bounding box center [1369, 119] width 114 height 21
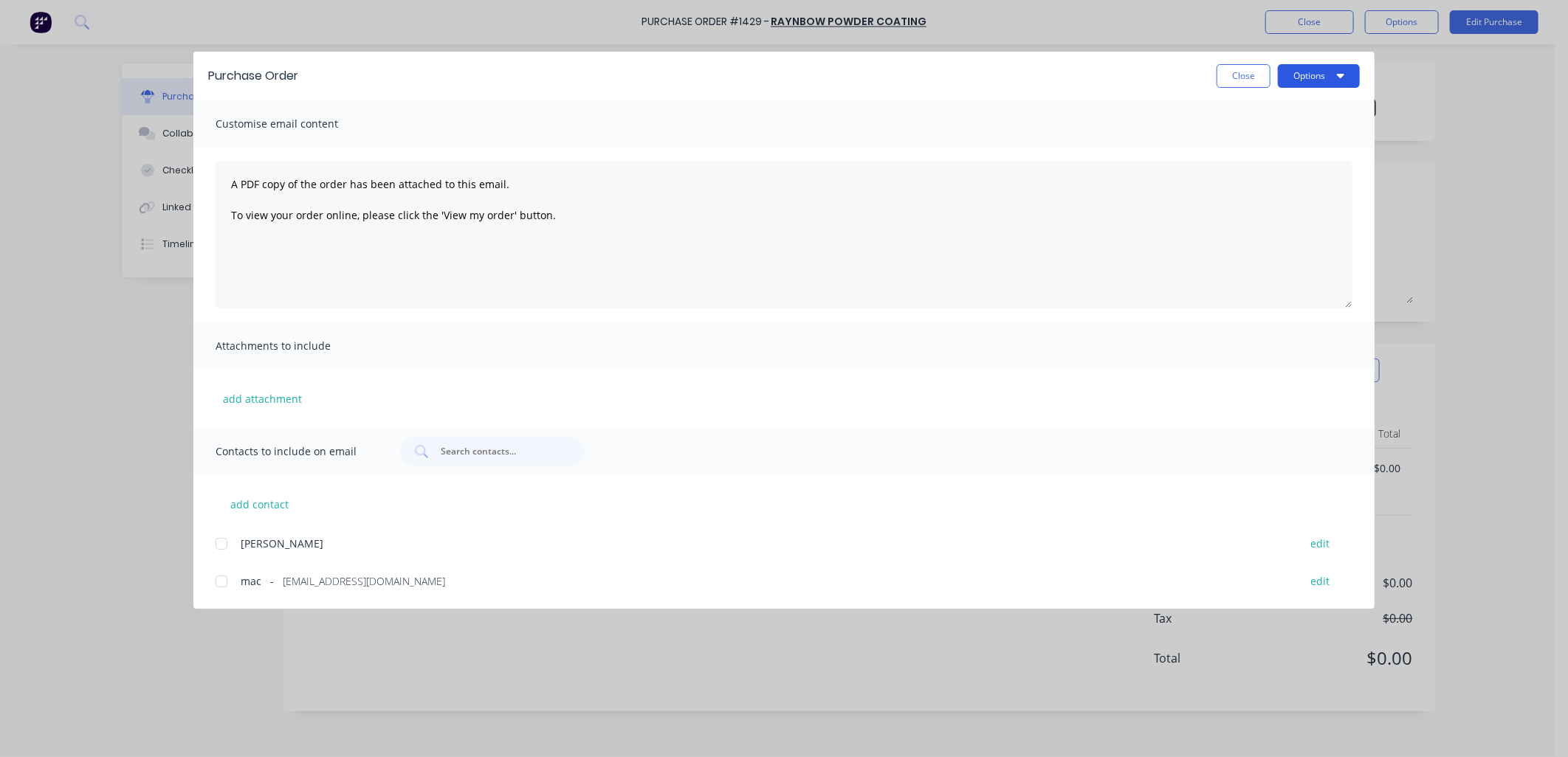
click at [1299, 74] on button "Options" at bounding box center [1319, 75] width 82 height 24
click at [1272, 107] on div "Preview" at bounding box center [1289, 113] width 114 height 21
type textarea "x"
